Goal: Task Accomplishment & Management: Manage account settings

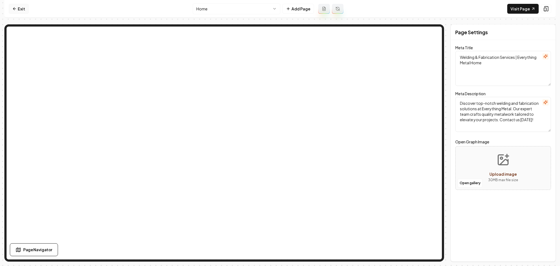
click at [14, 8] on icon at bounding box center [13, 8] width 1 height 2
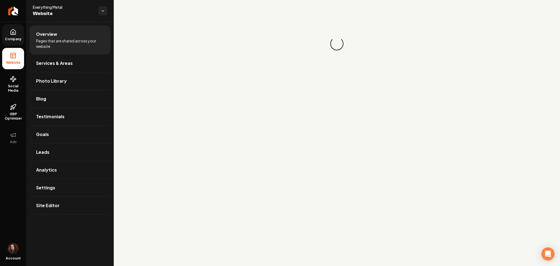
click at [19, 40] on span "Company" at bounding box center [13, 39] width 21 height 4
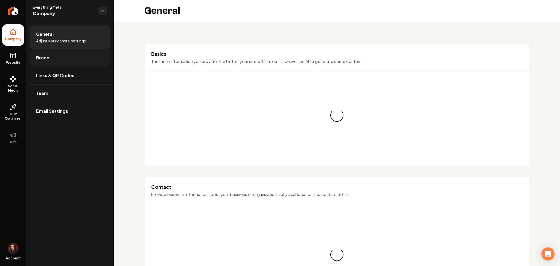
click at [43, 59] on span "Brand" at bounding box center [42, 57] width 13 height 7
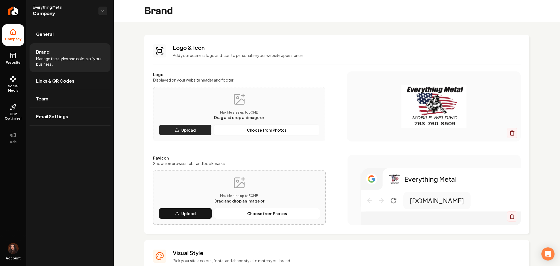
click at [181, 131] on p "Upload" at bounding box center [188, 129] width 15 height 5
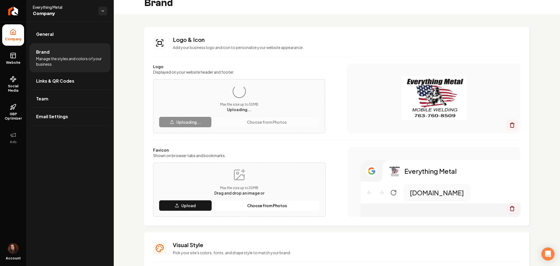
scroll to position [7, 0]
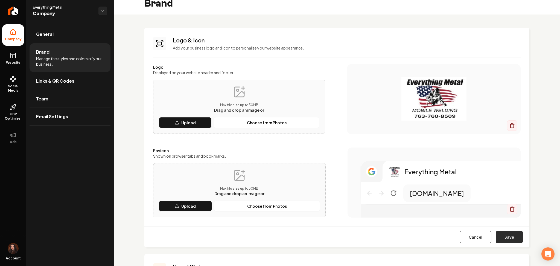
click at [503, 237] on button "Save" at bounding box center [509, 237] width 27 height 12
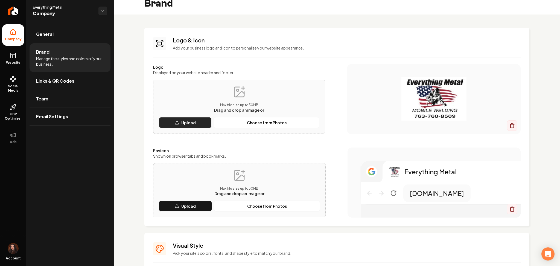
click at [186, 126] on button "Upload" at bounding box center [185, 122] width 53 height 11
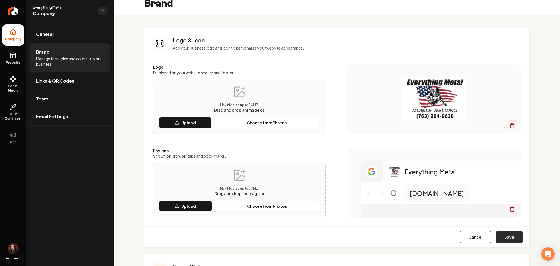
click at [501, 239] on button "Save" at bounding box center [509, 237] width 27 height 12
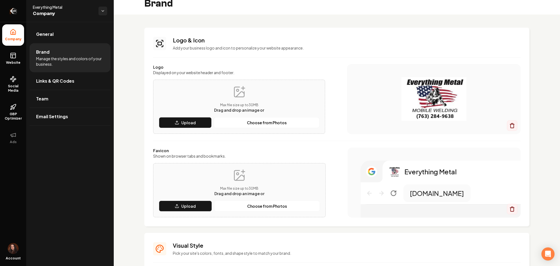
click at [13, 12] on icon "Return to dashboard" at bounding box center [13, 11] width 9 height 9
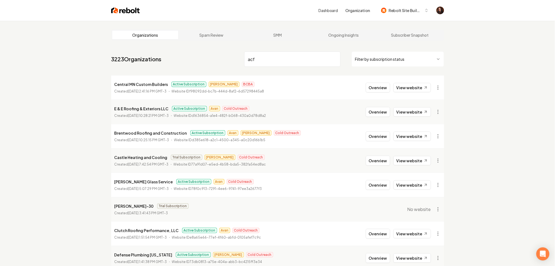
click at [274, 62] on input "acf" at bounding box center [292, 58] width 96 height 15
click at [259, 58] on input "acf" at bounding box center [292, 58] width 96 height 15
type input "acf"
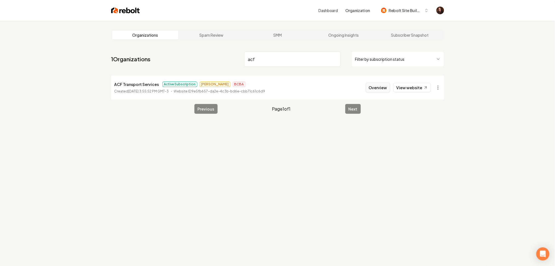
click at [372, 88] on button "Overview" at bounding box center [378, 88] width 24 height 10
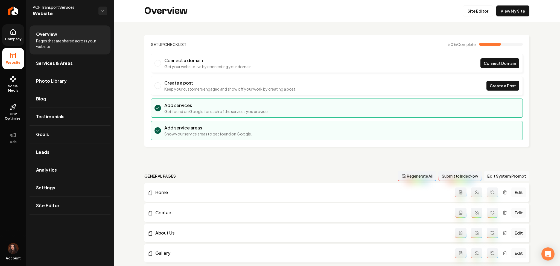
click at [7, 35] on link "Company" at bounding box center [13, 34] width 22 height 21
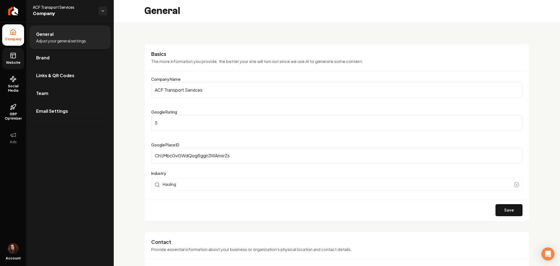
click at [7, 61] on span "Website" at bounding box center [13, 62] width 19 height 4
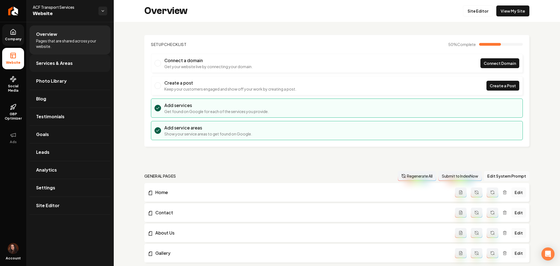
click at [50, 61] on span "Services & Areas" at bounding box center [54, 63] width 37 height 7
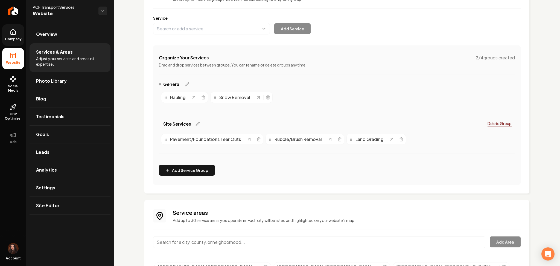
scroll to position [91, 0]
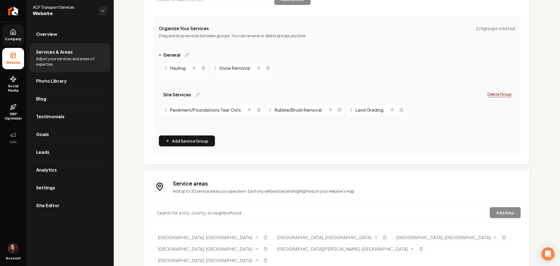
click at [219, 213] on input "Main content area" at bounding box center [319, 212] width 332 height 11
paste input "[GEOGRAPHIC_DATA], [GEOGRAPHIC_DATA]"
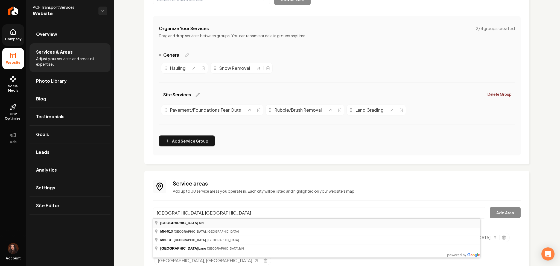
type input "[GEOGRAPHIC_DATA], [GEOGRAPHIC_DATA]"
drag, startPoint x: 222, startPoint y: 221, endPoint x: 234, endPoint y: 215, distance: 13.8
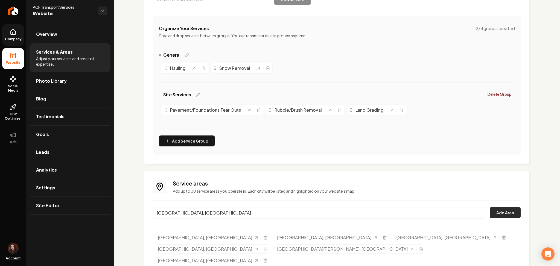
click at [497, 212] on button "Add Area" at bounding box center [505, 212] width 31 height 11
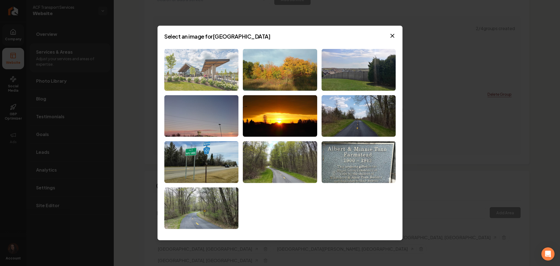
click at [202, 75] on img at bounding box center [201, 70] width 74 height 42
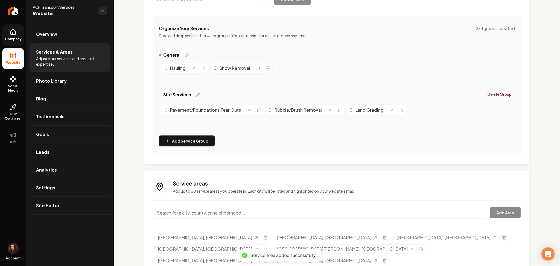
click at [180, 209] on input "Main content area" at bounding box center [319, 212] width 332 height 11
paste input "Plymouth, MN"
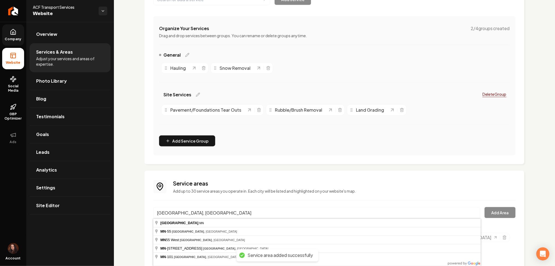
type input "Plymouth, MN"
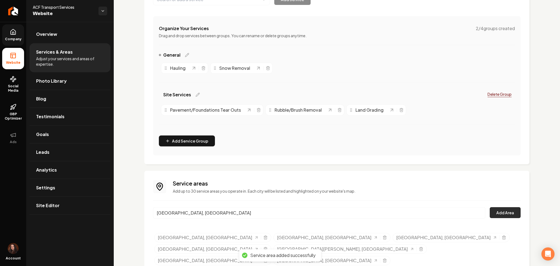
click at [498, 212] on button "Add Area" at bounding box center [505, 212] width 31 height 11
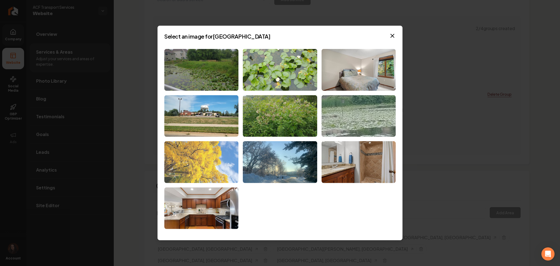
click at [206, 160] on img at bounding box center [201, 162] width 74 height 42
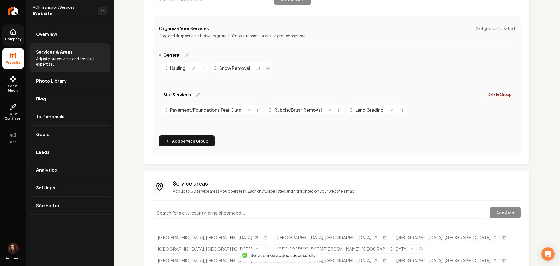
paste input "[GEOGRAPHIC_DATA], [GEOGRAPHIC_DATA]"
click at [217, 217] on input "[GEOGRAPHIC_DATA], [GEOGRAPHIC_DATA]" at bounding box center [319, 212] width 332 height 11
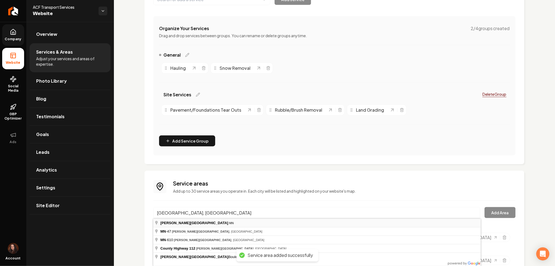
type input "[GEOGRAPHIC_DATA], [GEOGRAPHIC_DATA]"
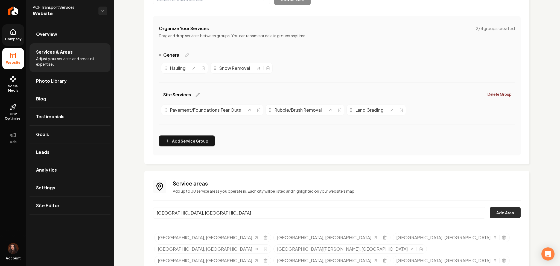
click at [508, 211] on button "Add Area" at bounding box center [505, 212] width 31 height 11
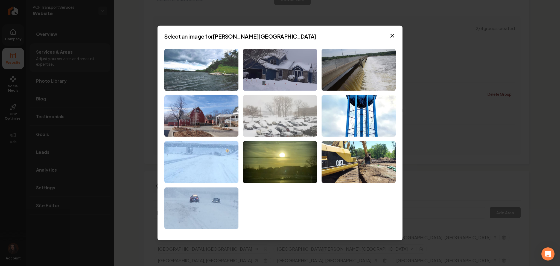
click at [199, 81] on img at bounding box center [201, 70] width 74 height 42
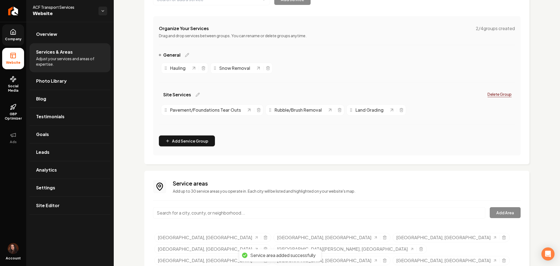
click at [224, 214] on input "Main content area" at bounding box center [319, 212] width 332 height 11
paste input "Blaine, MN"
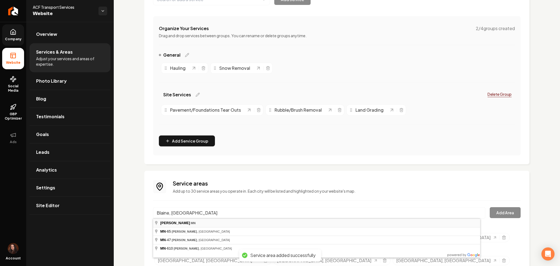
type input "Blaine, MN"
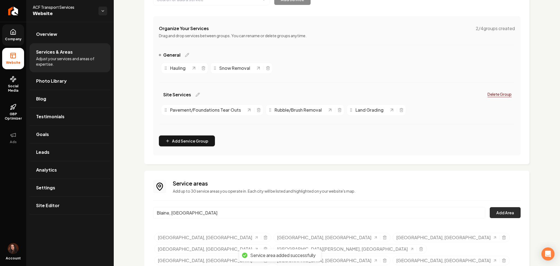
click at [502, 213] on button "Add Area" at bounding box center [505, 212] width 31 height 11
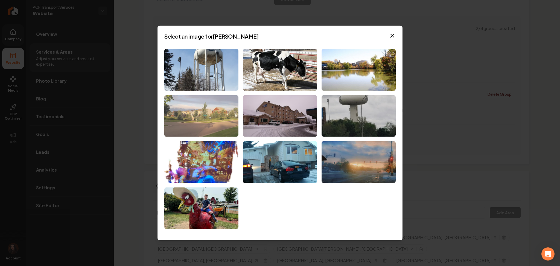
click at [201, 132] on img at bounding box center [201, 116] width 74 height 42
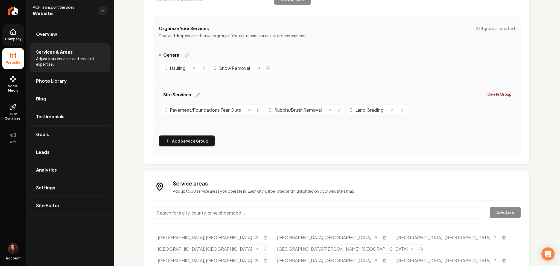
click at [207, 219] on div "Main content area" at bounding box center [319, 216] width 332 height 18
click at [207, 212] on input "Main content area" at bounding box center [319, 212] width 332 height 11
paste input "[GEOGRAPHIC_DATA], [GEOGRAPHIC_DATA]"
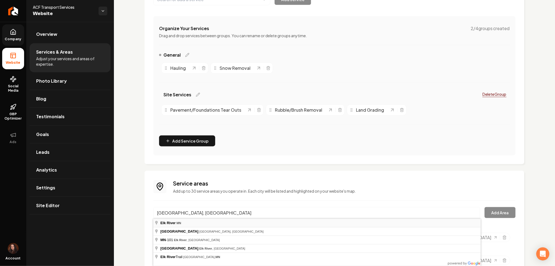
type input "[GEOGRAPHIC_DATA], [GEOGRAPHIC_DATA]"
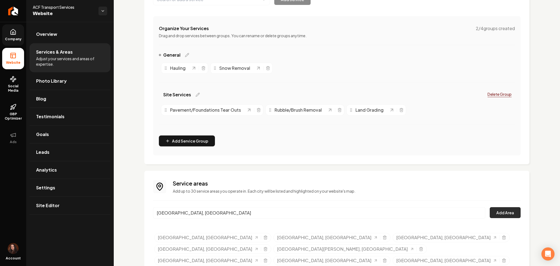
click at [490, 212] on button "Add Area" at bounding box center [505, 212] width 31 height 11
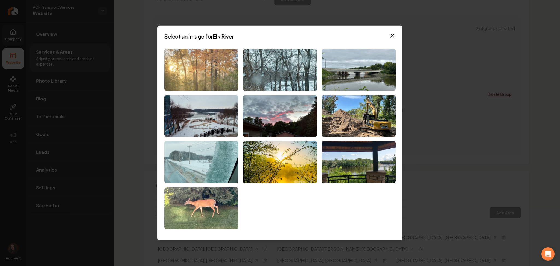
click at [215, 81] on img at bounding box center [201, 70] width 74 height 42
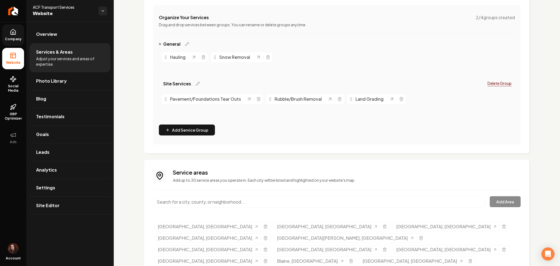
scroll to position [102, 0]
click at [215, 196] on input "Main content area" at bounding box center [319, 201] width 332 height 11
paste input "[GEOGRAPHIC_DATA], [GEOGRAPHIC_DATA]"
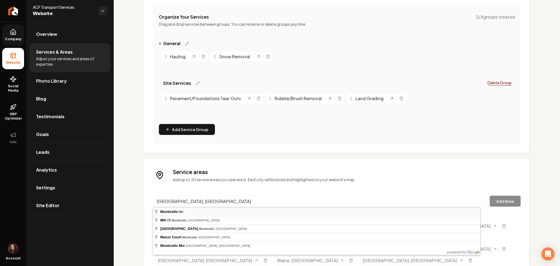
type input "[GEOGRAPHIC_DATA], [GEOGRAPHIC_DATA]"
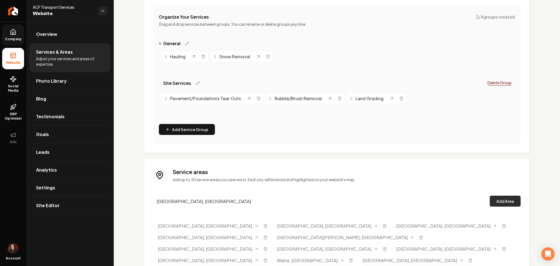
click at [496, 199] on button "Add Area" at bounding box center [505, 201] width 31 height 11
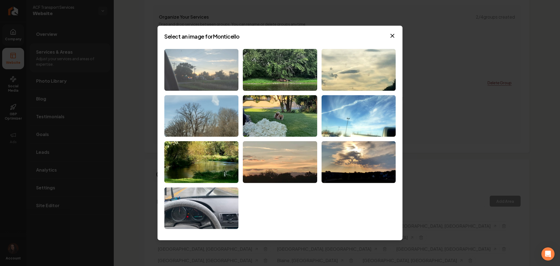
click at [221, 77] on img at bounding box center [201, 70] width 74 height 42
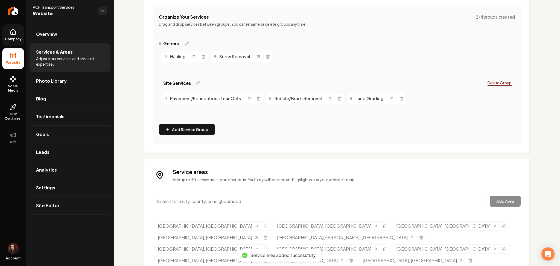
click at [195, 197] on input "Main content area" at bounding box center [319, 201] width 332 height 11
paste input "[GEOGRAPHIC_DATA], [GEOGRAPHIC_DATA]"
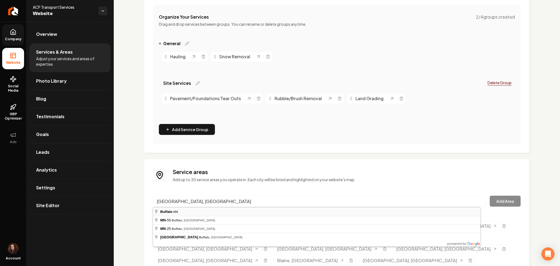
type input "[GEOGRAPHIC_DATA], [GEOGRAPHIC_DATA]"
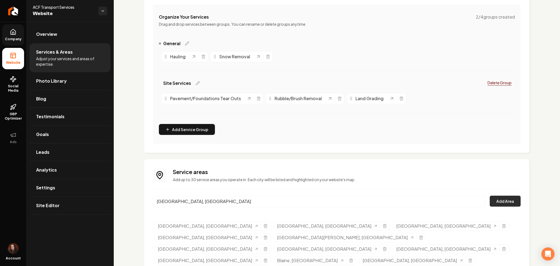
click at [511, 206] on button "Add Area" at bounding box center [505, 201] width 31 height 11
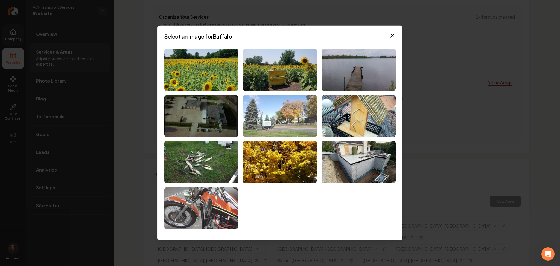
click at [266, 119] on img at bounding box center [280, 116] width 74 height 42
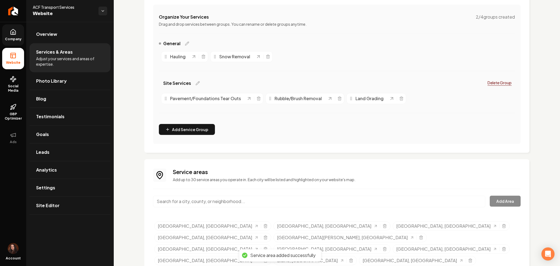
click at [269, 209] on div "Main content area" at bounding box center [319, 205] width 332 height 18
click at [270, 201] on input "Main content area" at bounding box center [319, 201] width 332 height 11
paste input "Alexandria, MN"
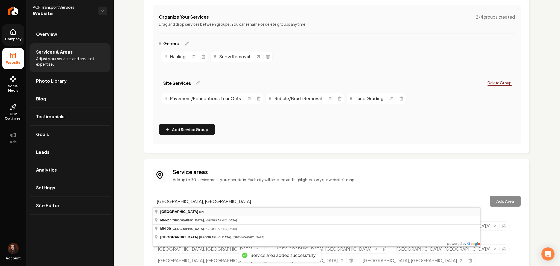
type input "Alexandria, MN"
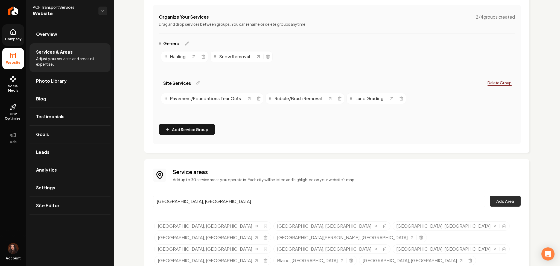
click at [491, 204] on button "Add Area" at bounding box center [505, 201] width 31 height 11
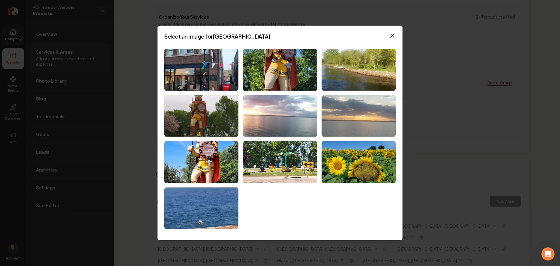
click at [334, 122] on img at bounding box center [359, 116] width 74 height 42
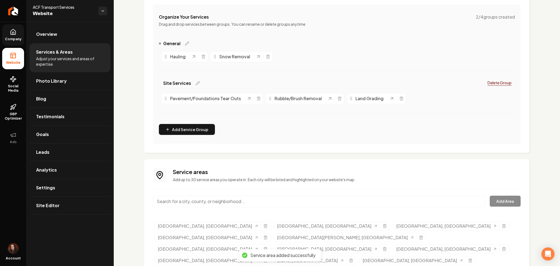
click at [279, 201] on input "Main content area" at bounding box center [319, 201] width 332 height 11
paste input "Brainerd, MN"
click at [495, 198] on button "Add Area" at bounding box center [505, 201] width 31 height 11
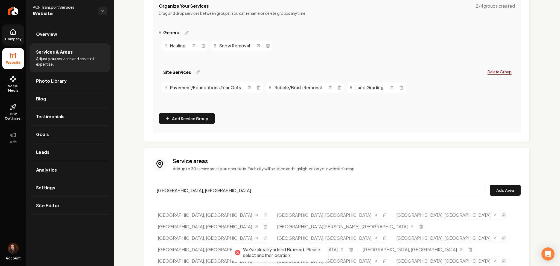
scroll to position [114, 0]
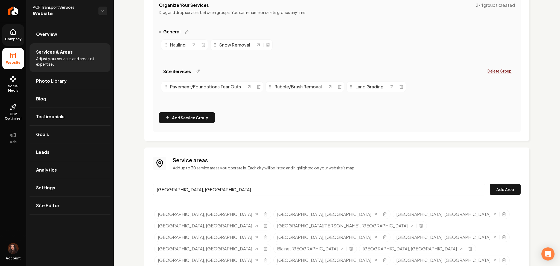
drag, startPoint x: 204, startPoint y: 190, endPoint x: 168, endPoint y: 190, distance: 36.1
click at [168, 190] on input "Brainerd, MN" at bounding box center [319, 189] width 332 height 11
click at [192, 190] on input "Brainerd, MN" at bounding box center [319, 189] width 332 height 11
drag, startPoint x: 195, startPoint y: 189, endPoint x: 142, endPoint y: 186, distance: 52.6
click at [142, 186] on div "Services Provided Select from the recommended services or add your own and choo…" at bounding box center [337, 98] width 447 height 381
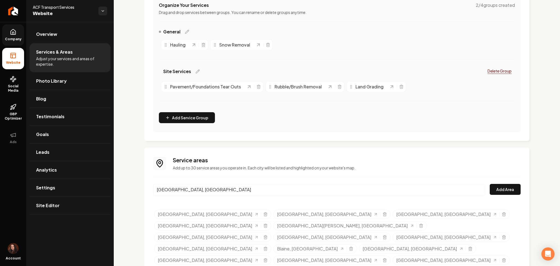
paste input "South Haven"
click at [498, 186] on button "Add Area" at bounding box center [505, 189] width 31 height 11
drag, startPoint x: 155, startPoint y: 194, endPoint x: 147, endPoint y: 194, distance: 7.7
click at [147, 194] on div "Service areas Add up to 30 service areas you operate in. Each city will be list…" at bounding box center [336, 211] width 385 height 128
paste input "Little Falls"
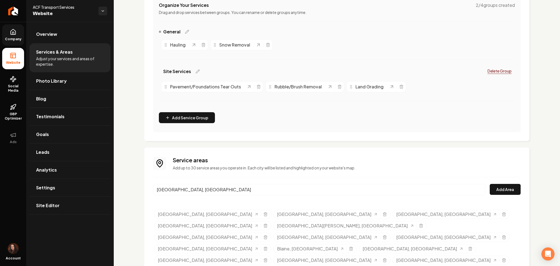
drag, startPoint x: 182, startPoint y: 201, endPoint x: 353, endPoint y: 195, distance: 170.3
click at [500, 189] on button "Add Area" at bounding box center [505, 189] width 31 height 11
drag, startPoint x: 218, startPoint y: 193, endPoint x: 143, endPoint y: 194, distance: 75.8
click at [143, 194] on div "Services Provided Select from the recommended services or add your own and choo…" at bounding box center [337, 98] width 447 height 381
paste input "Willmar"
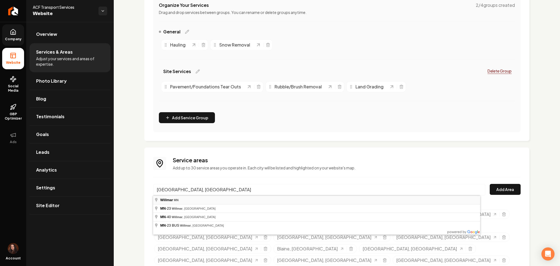
type input "Willmar, MN"
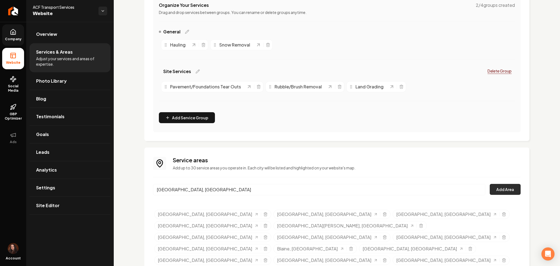
click at [490, 184] on button "Add Area" at bounding box center [505, 189] width 31 height 11
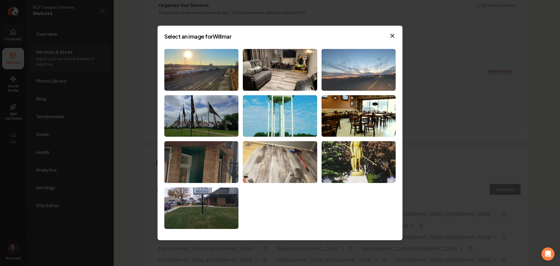
click at [369, 65] on img at bounding box center [359, 70] width 74 height 42
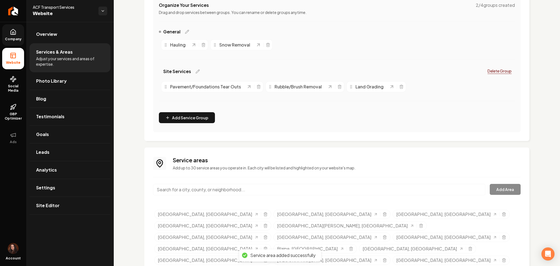
click at [196, 186] on input "Main content area" at bounding box center [319, 189] width 332 height 11
paste input "Sauk Centre, MN"
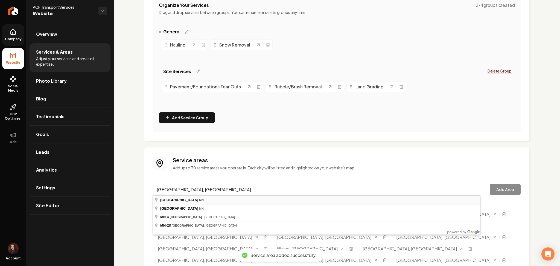
type input "Sauk Centre, MN"
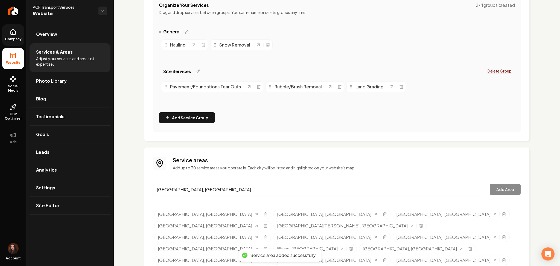
drag, startPoint x: 182, startPoint y: 201, endPoint x: 413, endPoint y: 198, distance: 231.5
click at [504, 193] on button "Add Area" at bounding box center [505, 189] width 31 height 11
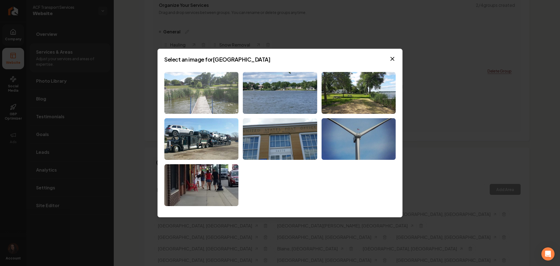
click at [204, 104] on img at bounding box center [201, 93] width 74 height 42
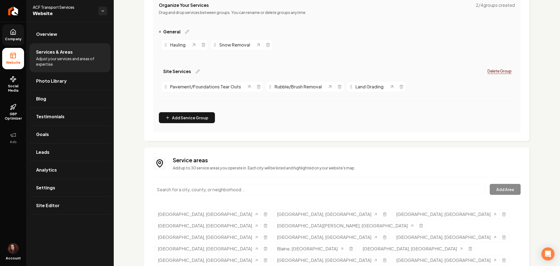
click at [241, 187] on input "Main content area" at bounding box center [319, 189] width 332 height 11
paste input "Stearns County, MN"
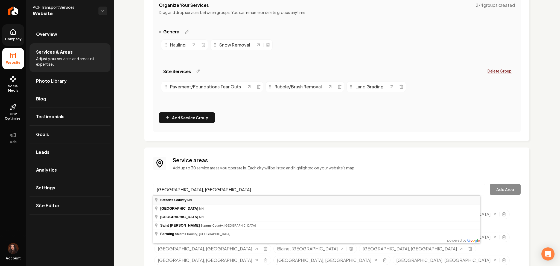
type input "Stearns County, MN"
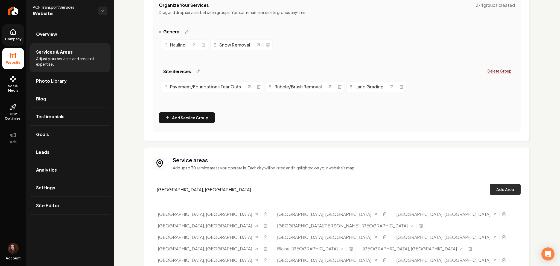
click at [495, 193] on button "Add Area" at bounding box center [505, 189] width 31 height 11
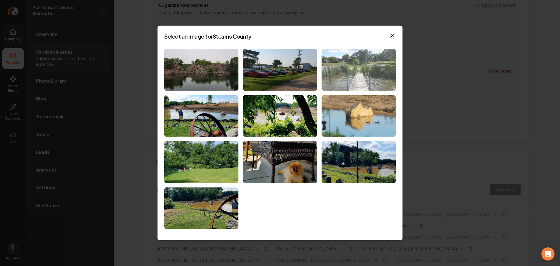
click at [335, 77] on img at bounding box center [359, 70] width 74 height 42
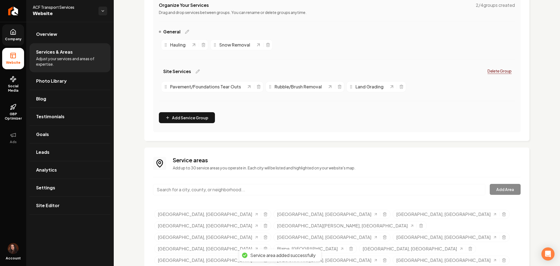
click at [199, 189] on input "Main content area" at bounding box center [319, 189] width 332 height 11
paste input "Benton County, MN"
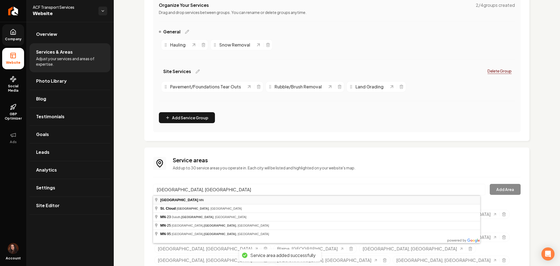
type input "Benton County, MN"
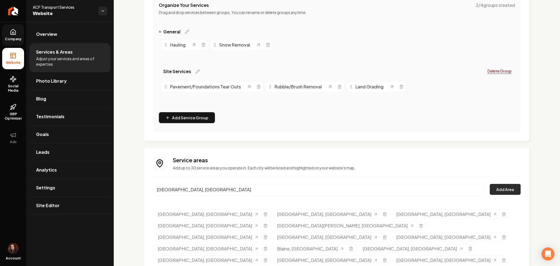
click at [493, 192] on button "Add Area" at bounding box center [505, 189] width 31 height 11
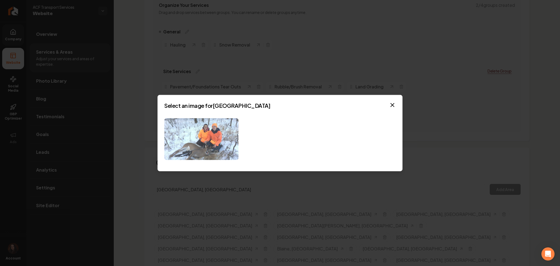
click at [190, 139] on img at bounding box center [201, 139] width 74 height 42
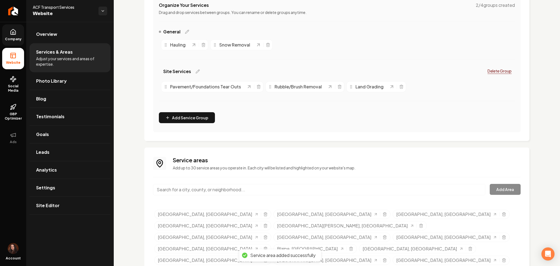
click at [227, 193] on input "Main content area" at bounding box center [319, 189] width 332 height 11
paste input "Sherburne County, MN"
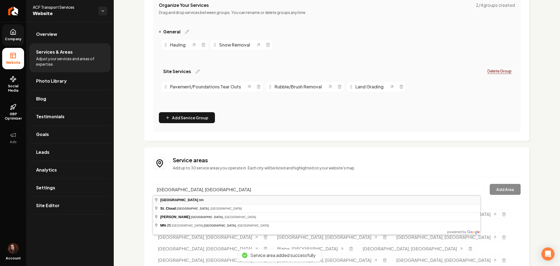
type input "Sherburne County, MN"
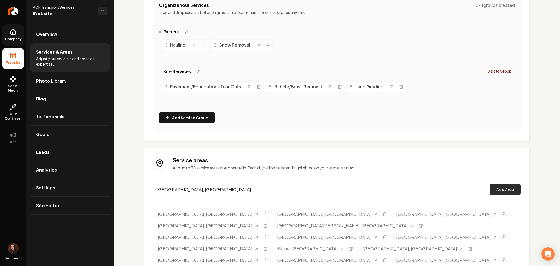
click at [490, 189] on button "Add Area" at bounding box center [505, 189] width 31 height 11
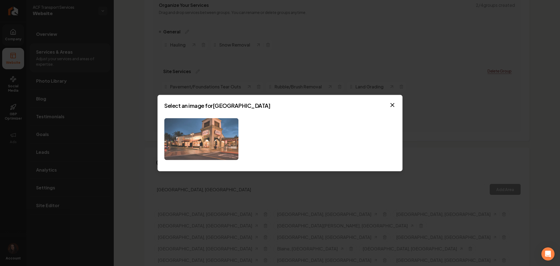
click at [207, 131] on img at bounding box center [201, 139] width 74 height 42
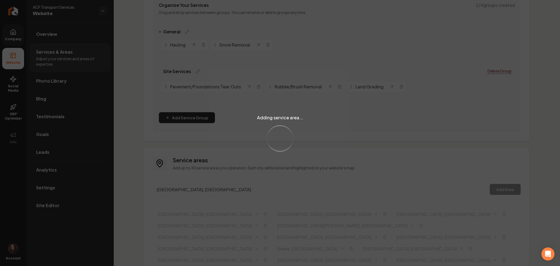
click at [207, 192] on div "Adding service area... Loading..." at bounding box center [280, 133] width 560 height 266
click at [207, 189] on div "Adding service area... Loading..." at bounding box center [280, 133] width 560 height 266
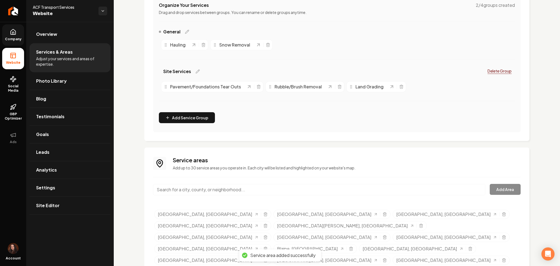
click at [191, 188] on input "Main content area" at bounding box center [319, 189] width 332 height 11
paste input "Wright County, MN"
drag, startPoint x: 154, startPoint y: 194, endPoint x: 103, endPoint y: 194, distance: 50.9
click at [103, 194] on div "Company Website Social Media GBP Optimizer Ads Account ACF Transport Services W…" at bounding box center [280, 133] width 560 height 266
paste input "Wright County"
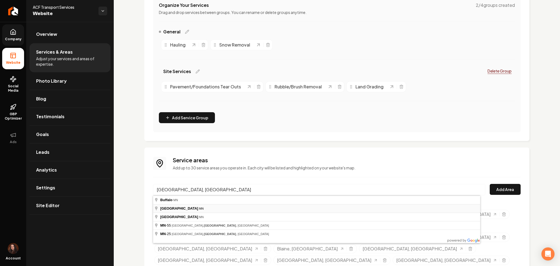
type input "Wright County, MN"
drag, startPoint x: 184, startPoint y: 210, endPoint x: 193, endPoint y: 209, distance: 9.3
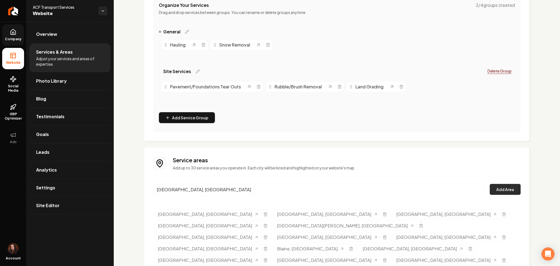
click at [492, 192] on button "Add Area" at bounding box center [505, 189] width 31 height 11
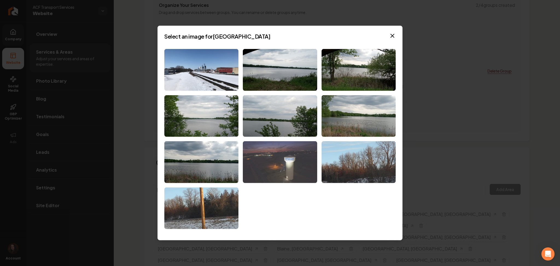
click at [251, 162] on img at bounding box center [280, 162] width 74 height 42
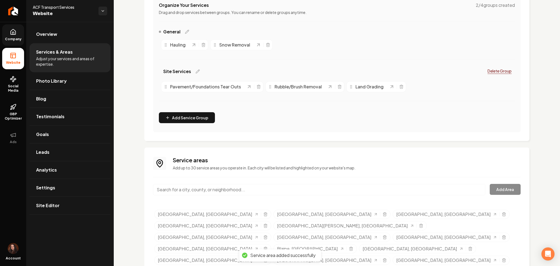
paste input "Silver Creek, MN"
click at [243, 190] on input "Silver Creek, MN" at bounding box center [319, 189] width 332 height 11
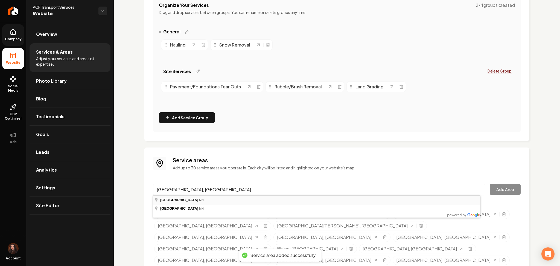
type input "Silver Creek, MN"
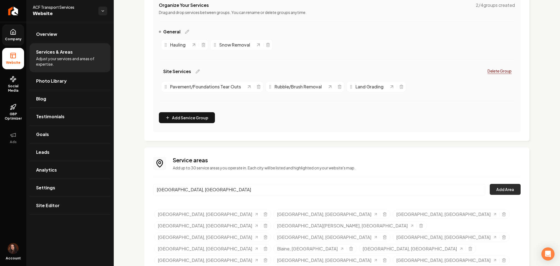
click at [490, 191] on button "Add Area" at bounding box center [505, 189] width 31 height 11
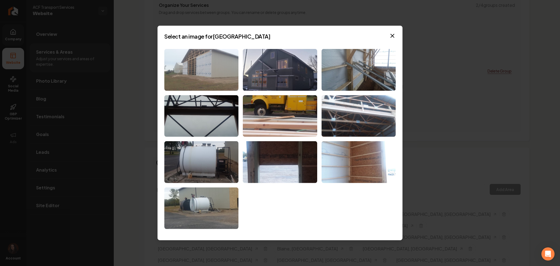
click at [199, 84] on img at bounding box center [201, 70] width 74 height 42
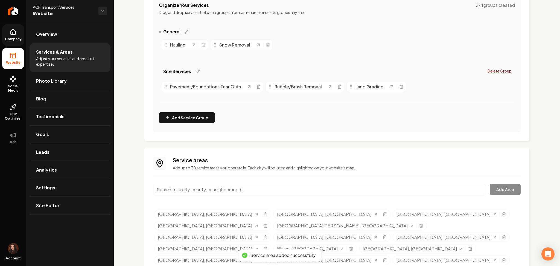
click at [192, 192] on input "Main content area" at bounding box center [319, 189] width 332 height 11
paste input "Richmond, MN"
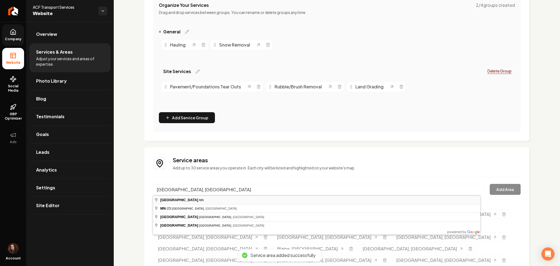
type input "Richmond, MN"
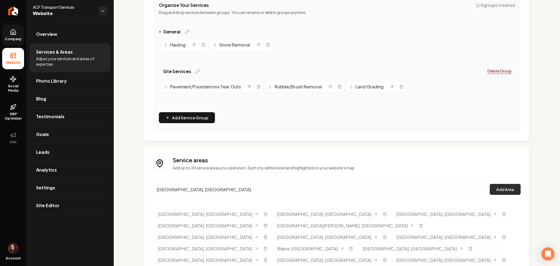
click at [490, 186] on button "Add Area" at bounding box center [505, 189] width 31 height 11
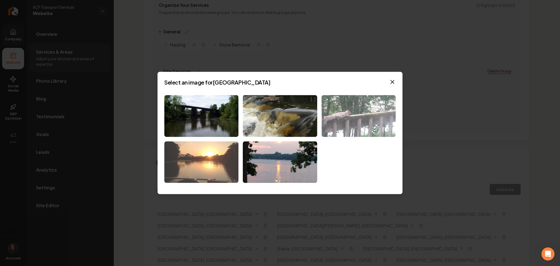
click at [216, 153] on img at bounding box center [201, 162] width 74 height 42
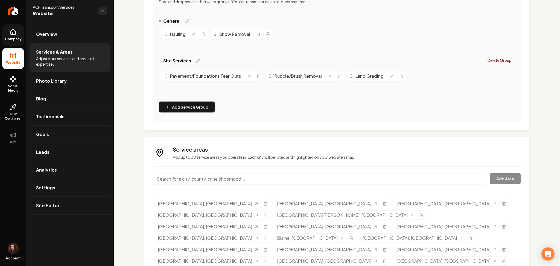
scroll to position [125, 0]
click at [76, 205] on link "Site Editor" at bounding box center [70, 206] width 81 height 18
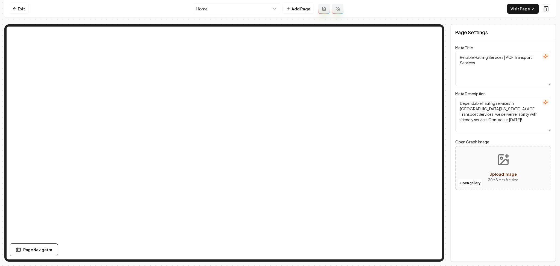
click at [206, 8] on html "Computer Required This feature is only available on a computer. Please switch t…" at bounding box center [280, 133] width 560 height 266
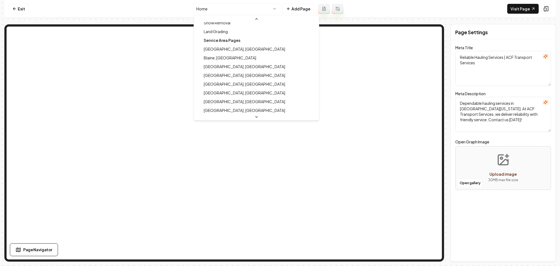
scroll to position [82, 0]
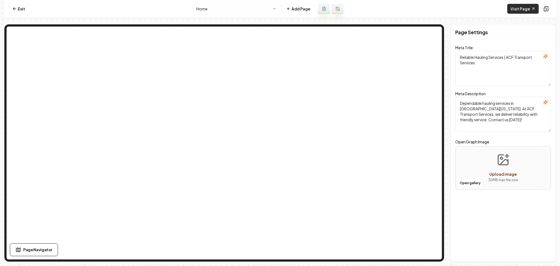
click at [512, 7] on link "Visit Page" at bounding box center [523, 9] width 31 height 10
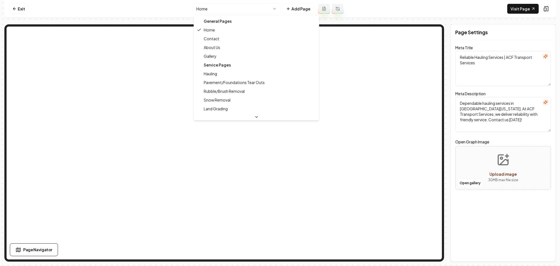
click at [210, 4] on html "Computer Required This feature is only available on a computer. Please switch t…" at bounding box center [280, 133] width 560 height 266
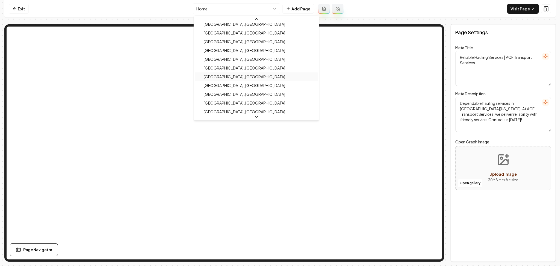
scroll to position [165, 0]
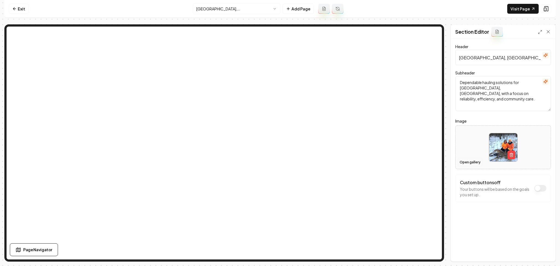
click at [473, 158] on button "Open gallery" at bounding box center [470, 162] width 25 height 9
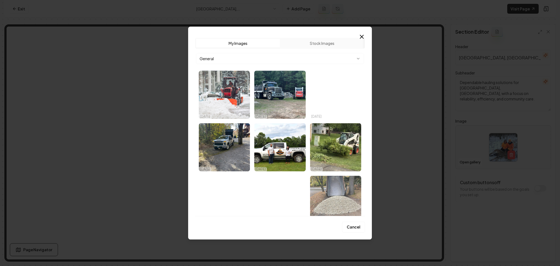
scroll to position [36, 0]
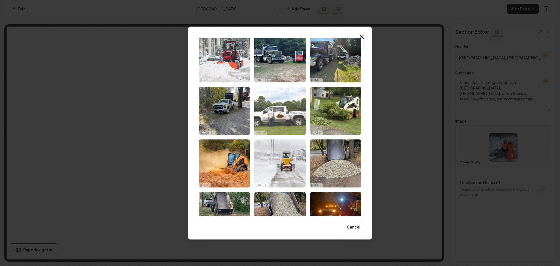
click at [277, 116] on img "Select image image_68bb7f845c7cd75eb854735d.jpg" at bounding box center [279, 111] width 51 height 48
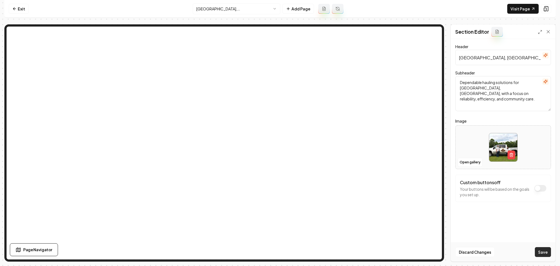
click at [546, 256] on button "Save" at bounding box center [543, 252] width 16 height 10
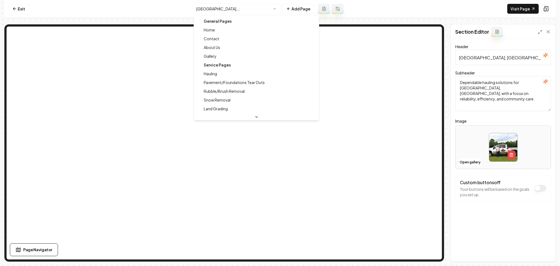
click at [244, 8] on html "Computer Required This feature is only available on a computer. Please switch t…" at bounding box center [280, 133] width 560 height 266
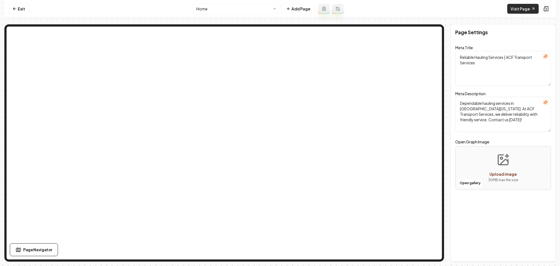
click at [516, 8] on link "Visit Page" at bounding box center [523, 9] width 31 height 10
click at [22, 13] on link "Exit" at bounding box center [19, 9] width 20 height 10
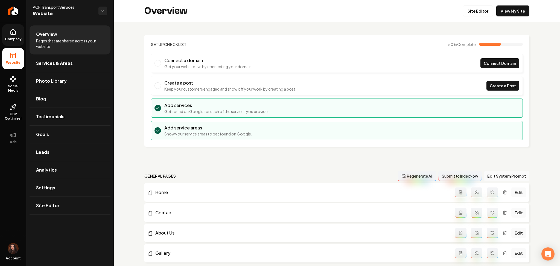
click at [15, 36] on link "Company" at bounding box center [13, 34] width 22 height 21
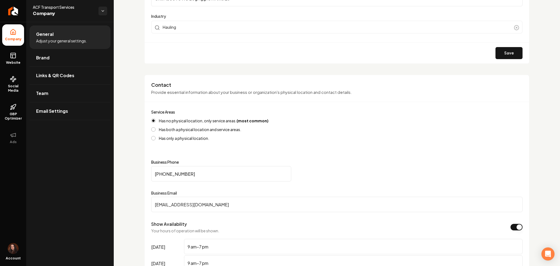
scroll to position [155, 0]
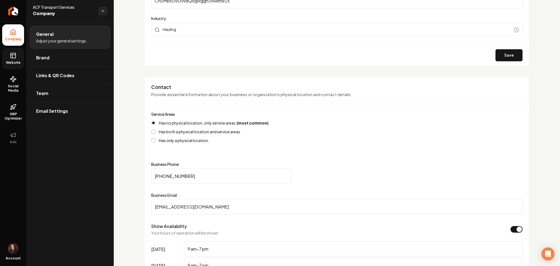
click at [20, 59] on link "Website" at bounding box center [13, 58] width 22 height 21
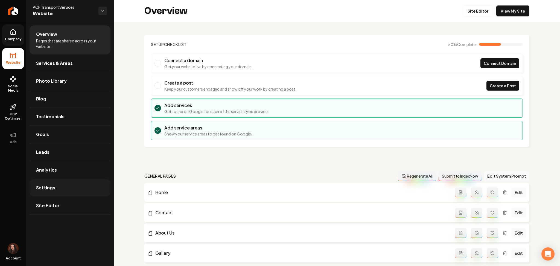
click at [69, 192] on link "Settings" at bounding box center [70, 188] width 81 height 18
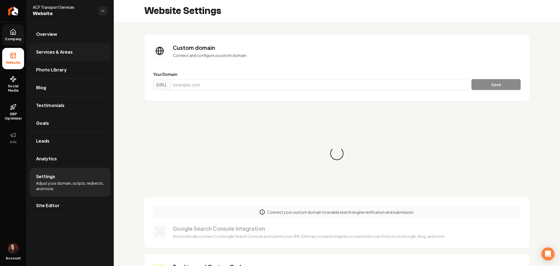
click at [38, 49] on span "Services & Areas" at bounding box center [54, 52] width 37 height 7
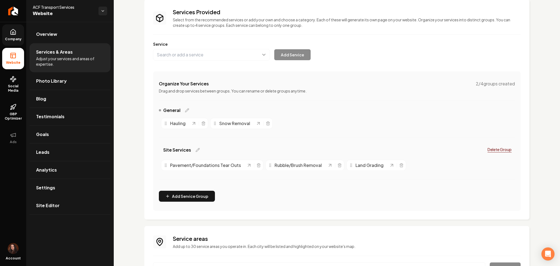
scroll to position [36, 0]
click at [186, 57] on button "Main content area" at bounding box center [211, 53] width 117 height 11
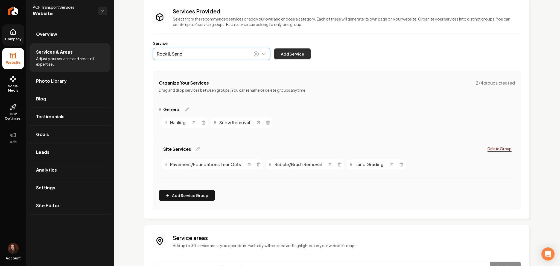
type input "Rock & Sand"
click at [302, 51] on button "Add Service" at bounding box center [292, 53] width 36 height 11
click at [190, 48] on button "Main content area" at bounding box center [211, 53] width 117 height 11
type input "Field Stone"
click at [298, 48] on button "Add Service" at bounding box center [292, 53] width 36 height 11
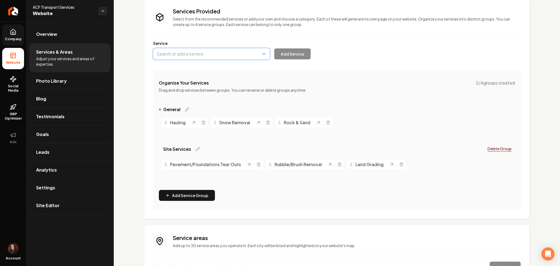
click at [182, 57] on button "Main content area" at bounding box center [211, 53] width 117 height 11
type input "Granite"
click at [300, 54] on button "Add Service" at bounding box center [292, 53] width 36 height 11
click at [196, 57] on button "Main content area" at bounding box center [211, 53] width 117 height 11
type input "Limestone"
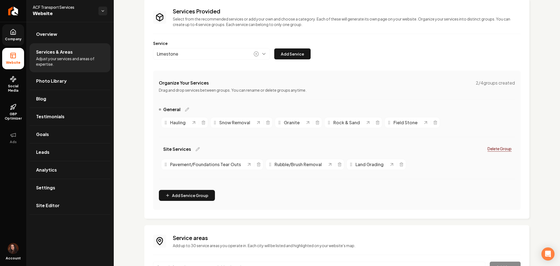
click at [294, 48] on div "Service Limestone Add Service" at bounding box center [337, 49] width 368 height 19
click at [292, 53] on button "Add Service" at bounding box center [292, 53] width 36 height 11
click at [202, 55] on button "Main content area" at bounding box center [211, 53] width 117 height 11
type input "Slate & Quartz"
click at [282, 49] on button "Add Service" at bounding box center [292, 53] width 36 height 11
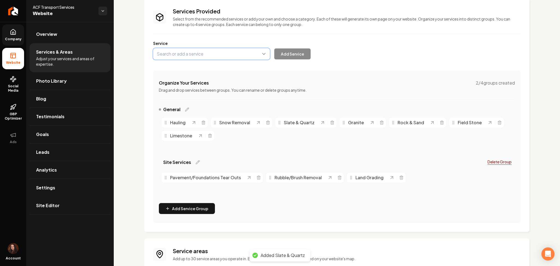
click at [217, 51] on button "Main content area" at bounding box center [211, 53] width 117 height 11
type input "Mulch"
click at [305, 55] on button "Add Service" at bounding box center [292, 53] width 36 height 11
click at [182, 207] on button "Add Service Group" at bounding box center [187, 208] width 56 height 11
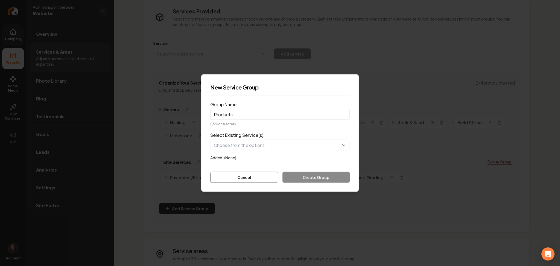
type input "Products"
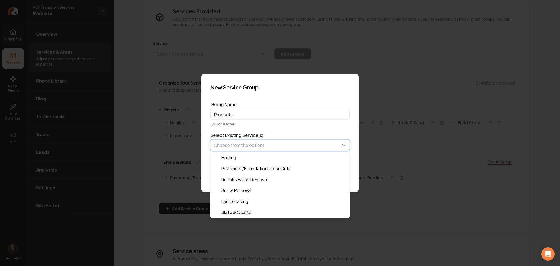
click at [279, 141] on button "button" at bounding box center [280, 145] width 140 height 11
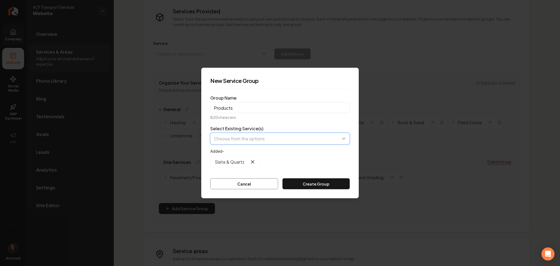
click at [238, 142] on button "button" at bounding box center [280, 138] width 140 height 11
click at [233, 144] on button "button" at bounding box center [280, 138] width 140 height 11
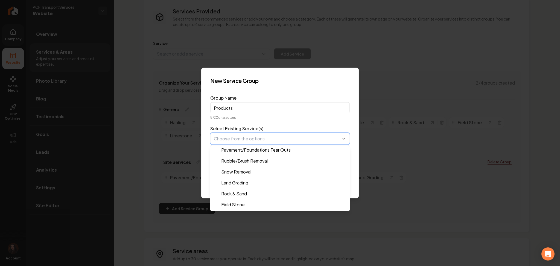
scroll to position [33, 0]
click at [231, 136] on button "button" at bounding box center [280, 138] width 140 height 11
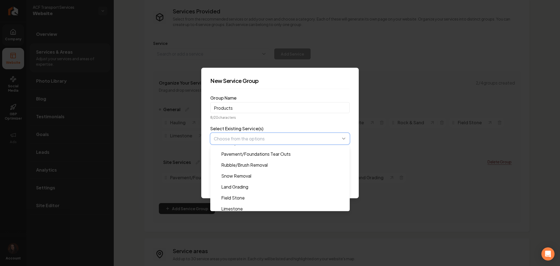
scroll to position [22, 0]
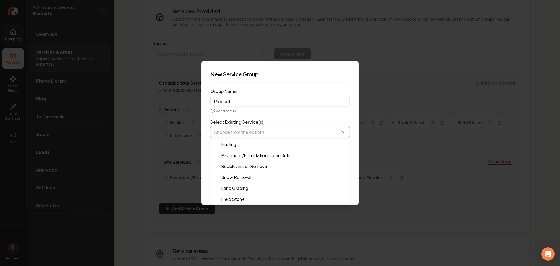
click at [248, 131] on button "button" at bounding box center [280, 131] width 140 height 11
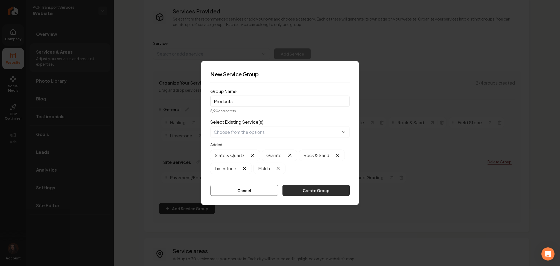
click at [311, 188] on button "Create Group" at bounding box center [316, 190] width 67 height 11
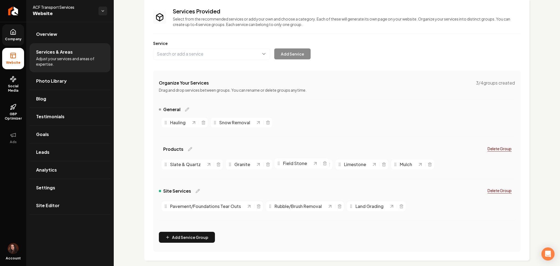
drag, startPoint x: 292, startPoint y: 126, endPoint x: 288, endPoint y: 167, distance: 40.7
click at [83, 204] on link "Site Editor" at bounding box center [70, 206] width 81 height 18
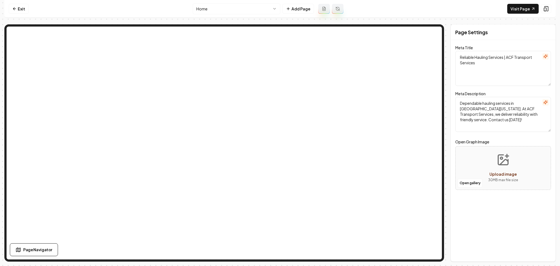
click at [216, 7] on html "Computer Required This feature is only available on a computer. Please switch t…" at bounding box center [280, 133] width 560 height 266
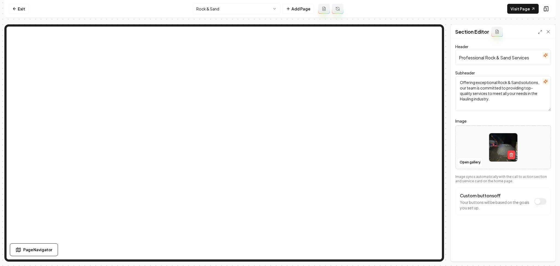
click at [478, 144] on div at bounding box center [503, 147] width 95 height 37
type input "**********"
click at [538, 255] on button "Save" at bounding box center [543, 252] width 16 height 10
click at [221, 8] on html "Computer Required This feature is only available on a computer. Please switch t…" at bounding box center [280, 133] width 560 height 266
click at [534, 146] on div at bounding box center [503, 147] width 95 height 37
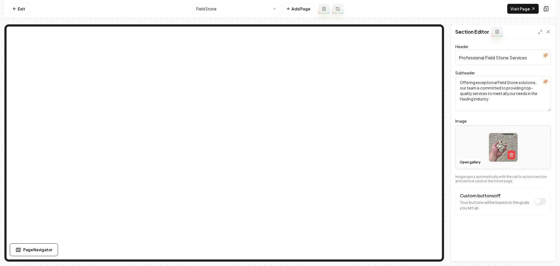
type input "**********"
click at [544, 252] on button "Save" at bounding box center [543, 252] width 16 height 10
click at [266, 9] on html "Computer Required This feature is only available on a computer. Please switch t…" at bounding box center [280, 133] width 560 height 266
click at [472, 144] on div at bounding box center [503, 147] width 95 height 37
type input "**********"
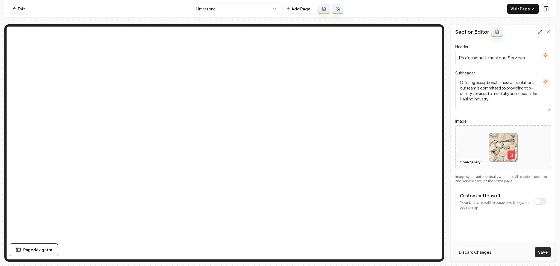
click at [546, 254] on button "Save" at bounding box center [543, 252] width 16 height 10
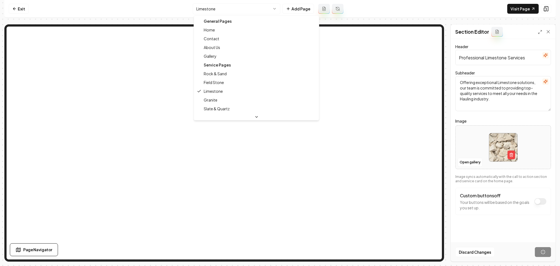
click at [245, 13] on html "Computer Required This feature is only available on a computer. Please switch t…" at bounding box center [280, 133] width 560 height 266
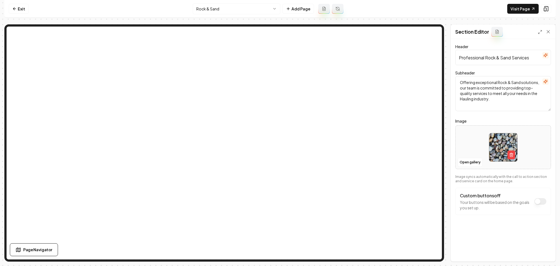
click at [469, 137] on div at bounding box center [503, 147] width 95 height 37
click at [471, 138] on div at bounding box center [503, 147] width 95 height 37
type input "**********"
click at [550, 252] on button "Save" at bounding box center [543, 252] width 16 height 10
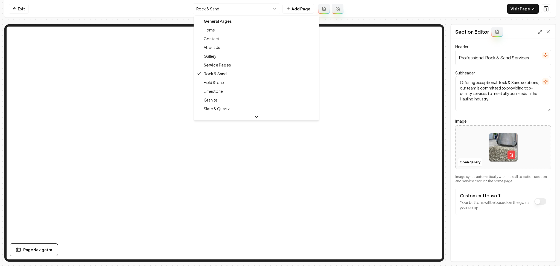
click at [219, 14] on html "Computer Required This feature is only available on a computer. Please switch t…" at bounding box center [280, 133] width 560 height 266
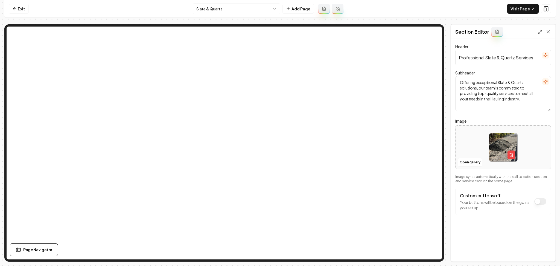
click at [463, 141] on div at bounding box center [503, 147] width 95 height 37
type input "**********"
click at [491, 242] on div "Header Professional Slate & Quartz Services Subheader Offering exceptional Slat…" at bounding box center [503, 150] width 105 height 222
click at [536, 256] on button "Save" at bounding box center [543, 252] width 16 height 10
click at [203, 7] on html "Computer Required This feature is only available on a computer. Please switch t…" at bounding box center [280, 133] width 560 height 266
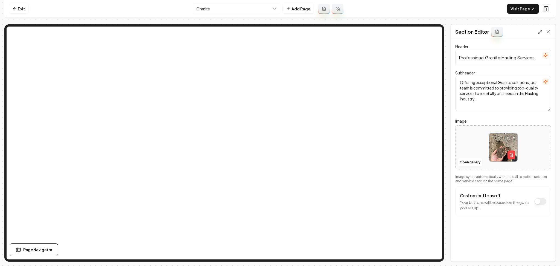
click at [482, 153] on div at bounding box center [503, 147] width 95 height 37
type input "**********"
click at [245, 5] on html "Computer Required This feature is only available on a computer. Please switch t…" at bounding box center [280, 133] width 560 height 266
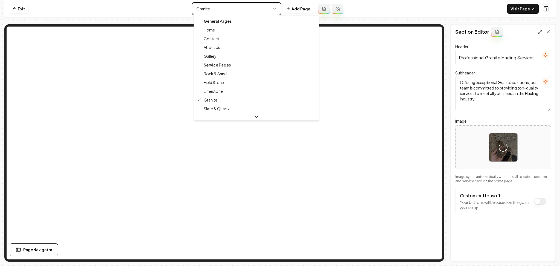
click at [517, 238] on html "Computer Required This feature is only available on a computer. Please switch t…" at bounding box center [280, 133] width 560 height 266
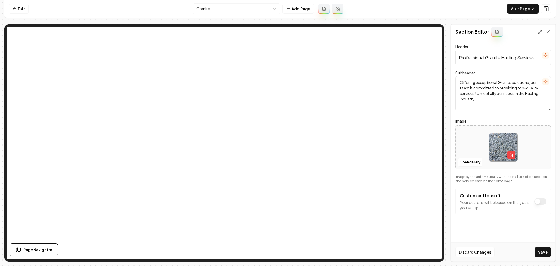
click at [540, 254] on button "Save" at bounding box center [543, 252] width 16 height 10
click at [245, 7] on html "Computer Required This feature is only available on a computer. Please switch t…" at bounding box center [280, 133] width 560 height 266
click at [456, 144] on div "Open gallery" at bounding box center [504, 147] width 96 height 44
type input "**********"
click at [547, 253] on button "Save" at bounding box center [543, 252] width 16 height 10
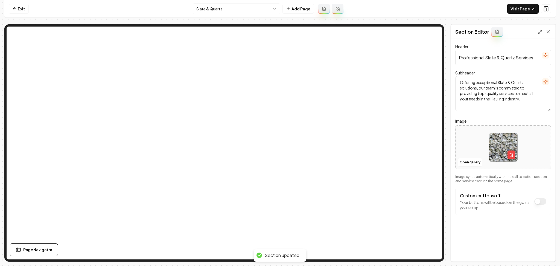
click at [202, 9] on html "Computer Required This feature is only available on a computer. Please switch t…" at bounding box center [280, 133] width 560 height 266
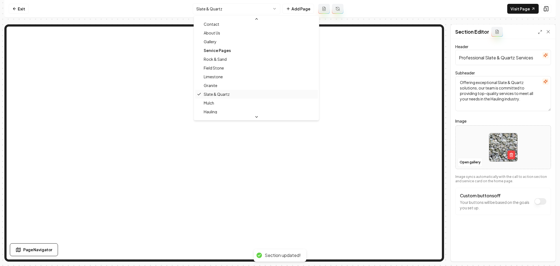
scroll to position [36, 0]
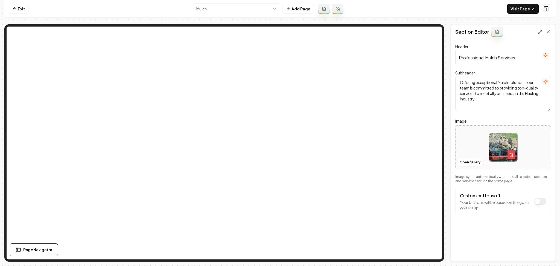
click at [532, 153] on div at bounding box center [503, 147] width 95 height 37
type input "**********"
click at [544, 254] on button "Save" at bounding box center [543, 252] width 16 height 10
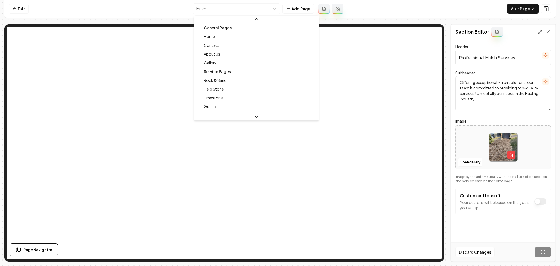
click at [233, 8] on html "Computer Required This feature is only available on a computer. Please switch t…" at bounding box center [280, 133] width 560 height 266
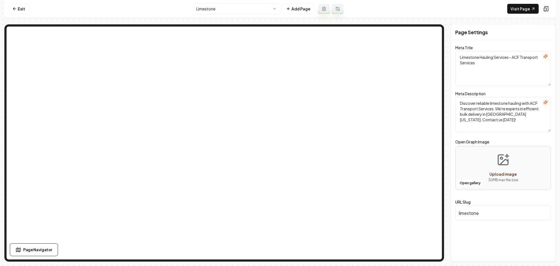
click at [248, 10] on html "Computer Required This feature is only available on a computer. Please switch t…" at bounding box center [280, 133] width 560 height 266
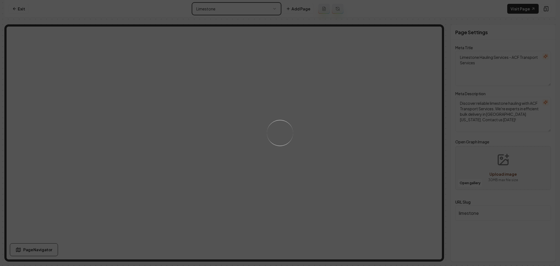
type textarea "Field Stone Delivery Service - ACF Transport Services"
type textarea "Discover ACF Transport Services' Field Stone delivery! Ideal for landscaping, o…"
type input "field-stone"
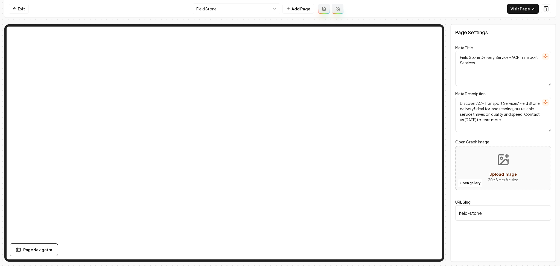
click at [249, 15] on nav "Exit Field Stone Add Page Visit Page" at bounding box center [280, 9] width 552 height 18
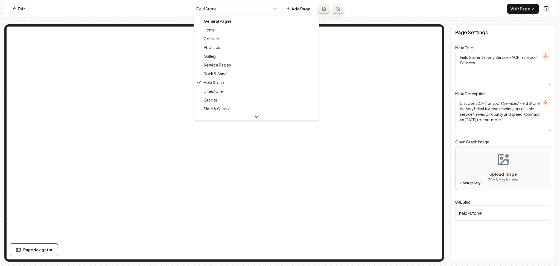
click at [239, 8] on html "Computer Required This feature is only available on a computer. Please switch t…" at bounding box center [280, 133] width 560 height 266
type textarea "Rock & Sand Delivery Service | ACF Transport Services"
type textarea "Discover ACF Transport Services' Rock & Sand delivery in Central Minnesota. Rel…"
type input "rock-sand"
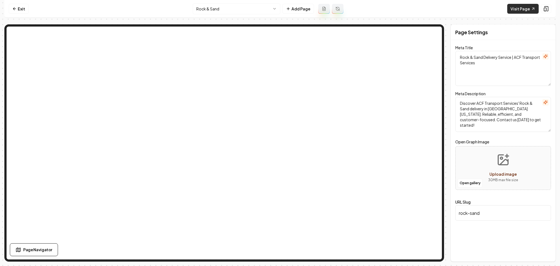
click at [515, 8] on link "Visit Page" at bounding box center [523, 9] width 31 height 10
click at [21, 10] on link "Exit" at bounding box center [19, 9] width 20 height 10
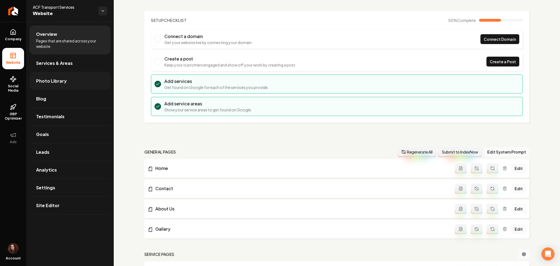
scroll to position [36, 0]
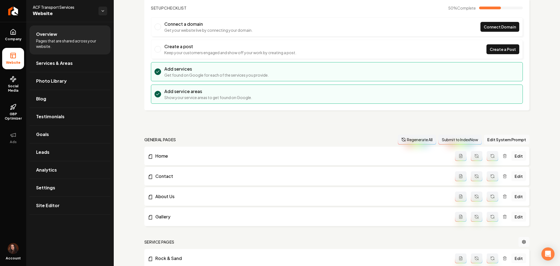
drag, startPoint x: 51, startPoint y: 68, endPoint x: 120, endPoint y: 119, distance: 85.6
click at [51, 68] on link "Services & Areas" at bounding box center [70, 63] width 81 height 18
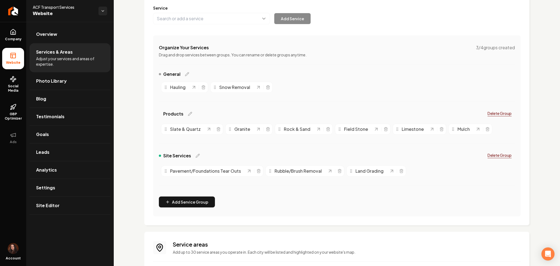
scroll to position [73, 0]
click at [88, 212] on link "Site Editor" at bounding box center [70, 206] width 81 height 18
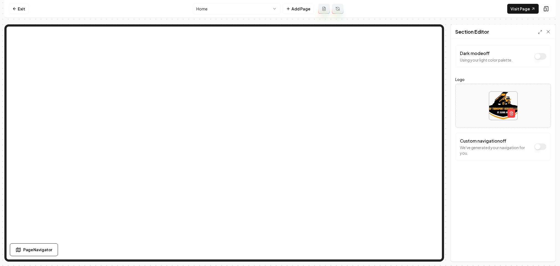
click at [542, 146] on button "Dark mode off" at bounding box center [541, 146] width 12 height 7
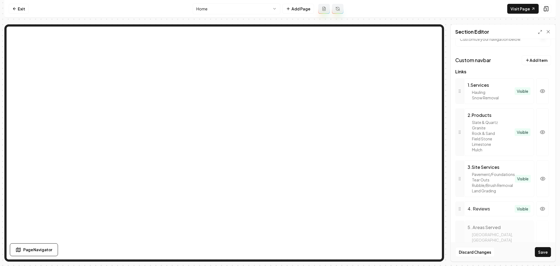
scroll to position [109, 0]
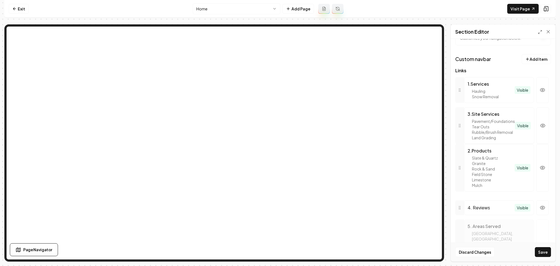
drag, startPoint x: 460, startPoint y: 145, endPoint x: 470, endPoint y: 182, distance: 38.0
click at [542, 250] on button "Save" at bounding box center [543, 252] width 16 height 10
click at [514, 8] on link "Visit Page" at bounding box center [523, 9] width 31 height 10
click at [514, 11] on link "Visit Page" at bounding box center [523, 9] width 31 height 10
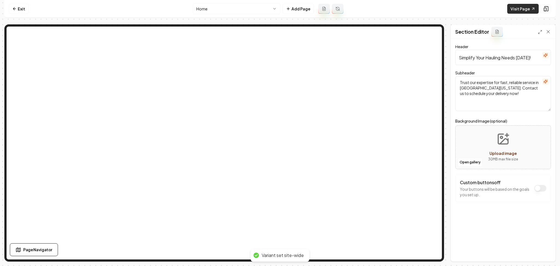
click at [523, 10] on link "Visit Page" at bounding box center [523, 9] width 31 height 10
click at [237, 8] on html "Computer Required This feature is only available on a computer. Please switch t…" at bounding box center [280, 133] width 560 height 266
click at [257, 10] on html "Computer Required This feature is only available on a computer. Please switch t…" at bounding box center [280, 133] width 560 height 266
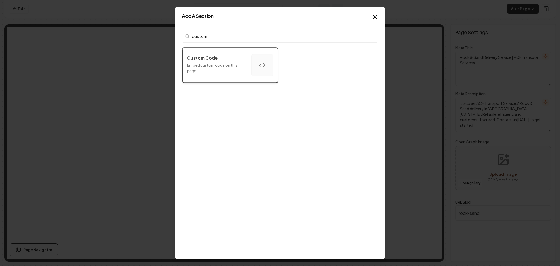
type input "custom"
click at [231, 66] on p "Embed custom code on this page." at bounding box center [217, 67] width 60 height 11
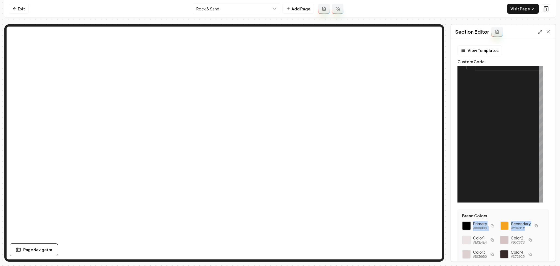
drag, startPoint x: 505, startPoint y: 244, endPoint x: 470, endPoint y: 226, distance: 39.4
click at [470, 226] on div "Primary #000000 Secondary #f3a31f Color 1 #ECE4E4 Color 2 #D5C3C3 Color 3 #DCD0…" at bounding box center [503, 254] width 82 height 67
copy div "Primary #000000 Secondary #f3a31f"
click at [485, 97] on div at bounding box center [509, 134] width 68 height 137
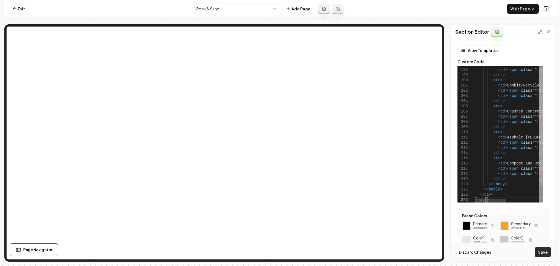
click at [543, 252] on button "Save" at bounding box center [543, 252] width 16 height 10
type textarea "**********"
click at [240, 4] on html "Computer Required This feature is only available on a computer. Please switch t…" at bounding box center [280, 133] width 560 height 266
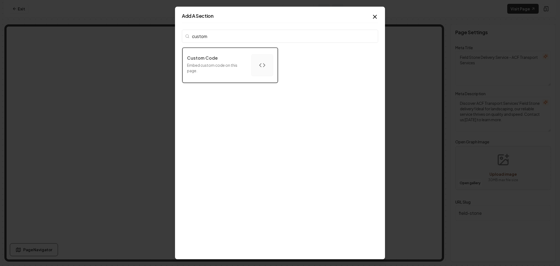
type input "custom"
click at [210, 71] on p "Embed custom code on this page." at bounding box center [217, 67] width 60 height 11
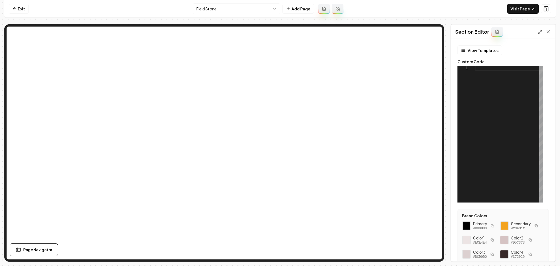
click at [523, 111] on div at bounding box center [509, 134] width 68 height 137
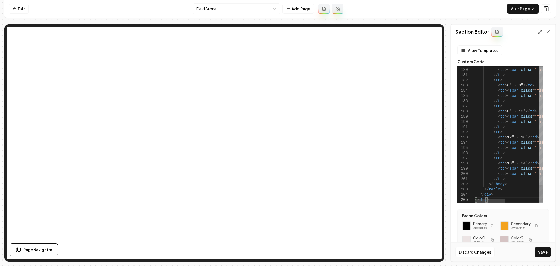
click at [549, 253] on button "Save" at bounding box center [543, 252] width 16 height 10
click at [544, 12] on button at bounding box center [546, 8] width 10 height 9
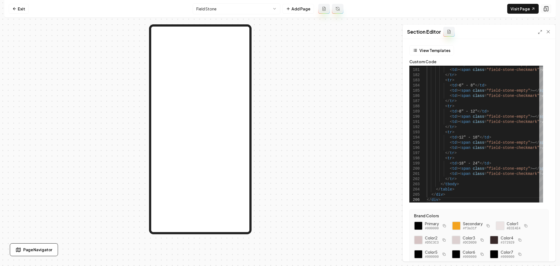
click at [545, 11] on button at bounding box center [546, 8] width 10 height 9
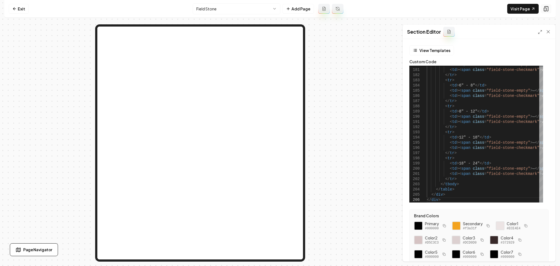
click at [545, 11] on button at bounding box center [546, 8] width 10 height 9
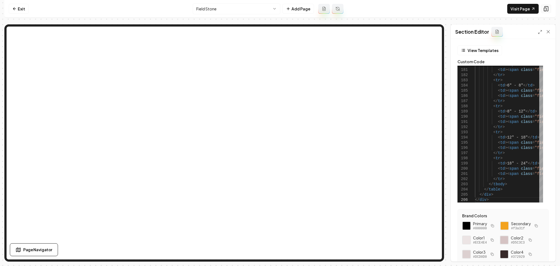
click at [545, 10] on icon at bounding box center [546, 8] width 5 height 5
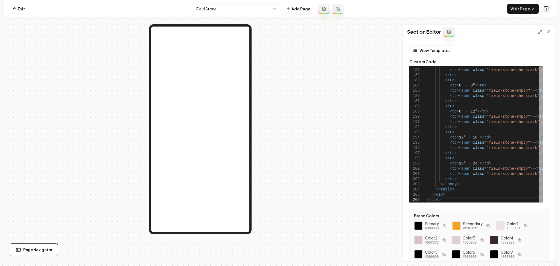
click at [545, 9] on icon at bounding box center [546, 8] width 5 height 5
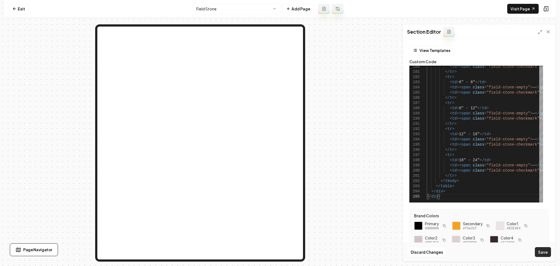
click at [542, 250] on button "Save" at bounding box center [543, 252] width 16 height 10
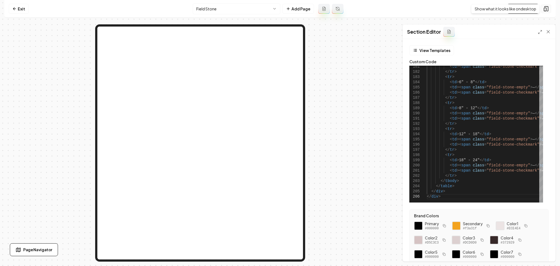
click at [548, 9] on icon at bounding box center [546, 8] width 5 height 5
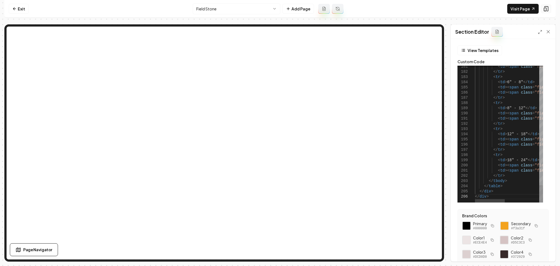
click at [547, 9] on icon at bounding box center [546, 8] width 5 height 5
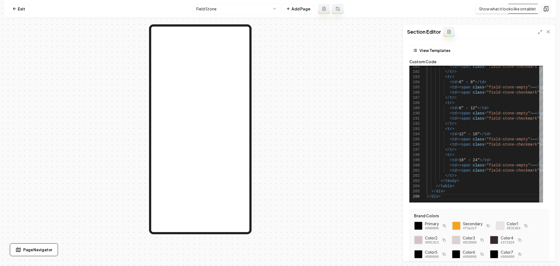
click at [545, 8] on rect at bounding box center [545, 9] width 2 height 3
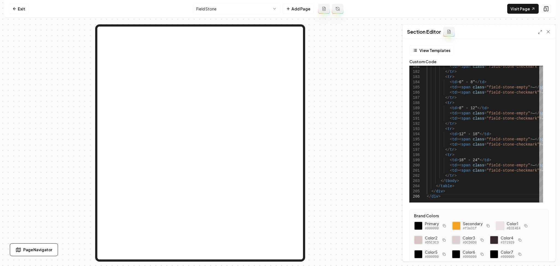
click at [546, 8] on rect at bounding box center [545, 9] width 2 height 3
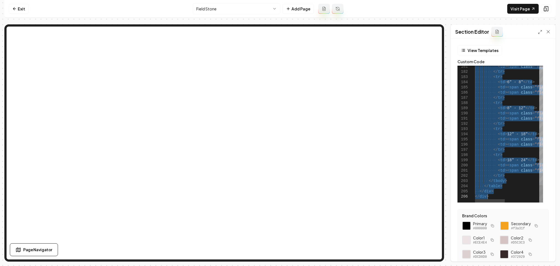
type textarea "**********"
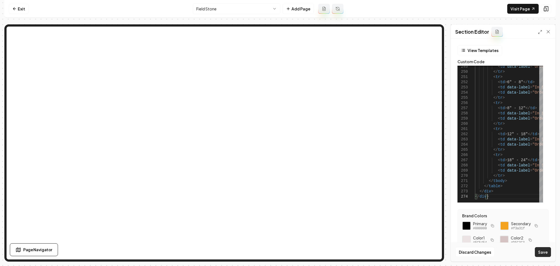
click at [541, 254] on button "Save" at bounding box center [543, 252] width 16 height 10
click at [546, 12] on button at bounding box center [546, 8] width 10 height 9
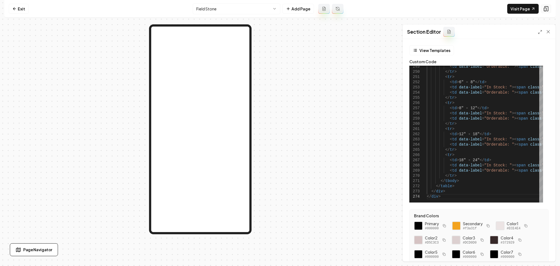
click at [546, 11] on button at bounding box center [546, 8] width 10 height 9
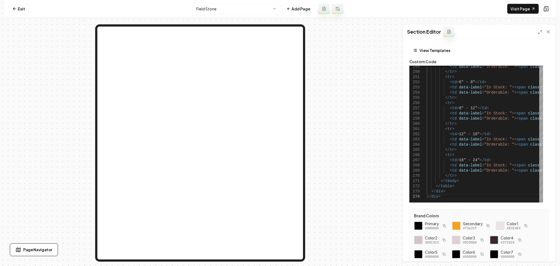
click at [546, 10] on icon at bounding box center [546, 8] width 5 height 5
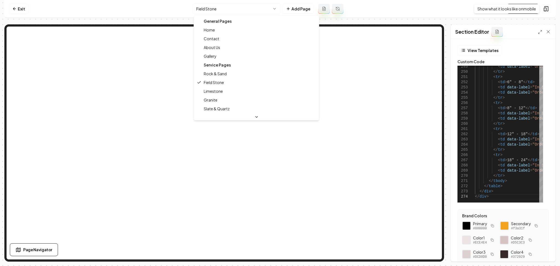
click at [208, 9] on html "Computer Required This feature is only available on a computer. Please switch t…" at bounding box center [280, 133] width 560 height 266
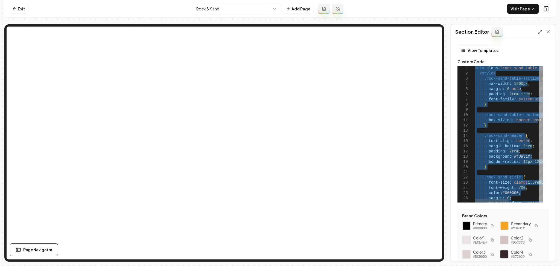
type textarea "**********"
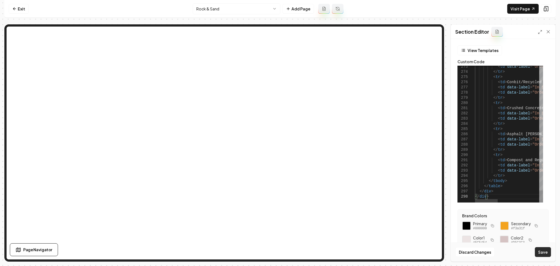
click at [542, 254] on button "Save" at bounding box center [543, 252] width 16 height 10
click at [546, 10] on rect at bounding box center [545, 9] width 2 height 3
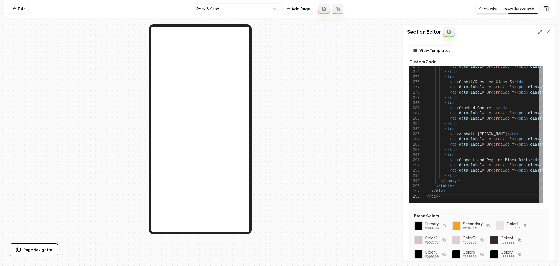
click at [549, 7] on button at bounding box center [546, 8] width 10 height 9
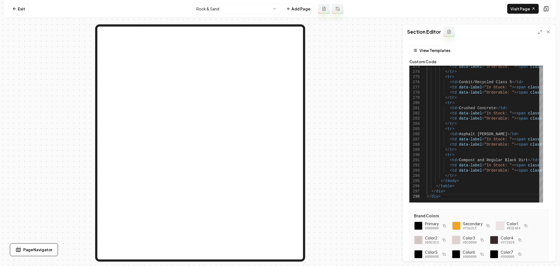
click at [549, 7] on button at bounding box center [546, 8] width 10 height 9
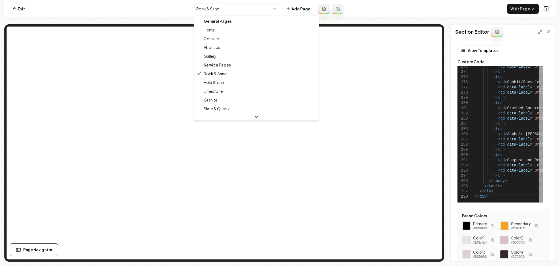
click at [226, 14] on html "Computer Required This feature is only available on a computer. Please switch t…" at bounding box center [280, 133] width 560 height 266
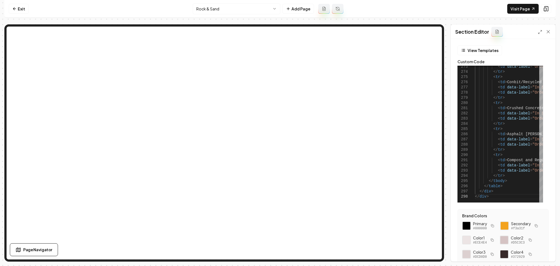
click at [262, 2] on nav "Exit Rock & Sand Add Page Visit Page" at bounding box center [280, 9] width 552 height 18
click at [260, 8] on html "Computer Required This feature is only available on a computer. Please switch t…" at bounding box center [280, 133] width 560 height 266
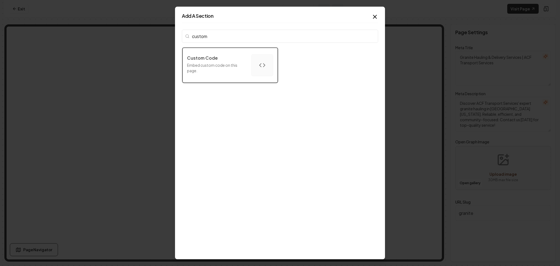
type input "custom"
click at [216, 61] on p "Custom Code" at bounding box center [202, 58] width 31 height 7
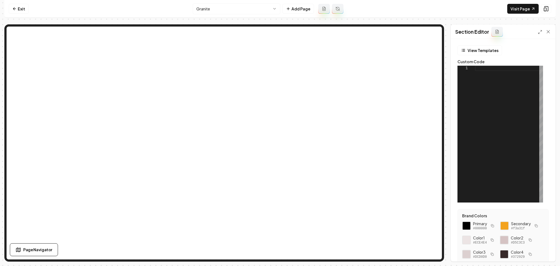
click at [476, 117] on div at bounding box center [509, 134] width 68 height 137
type textarea "******** ******** ******"
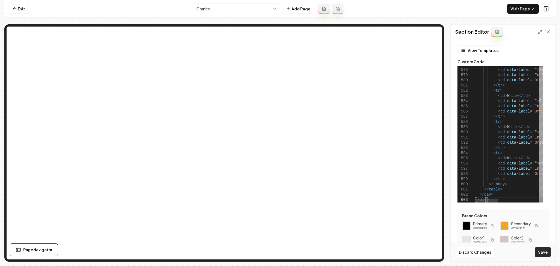
click at [540, 252] on button "Save" at bounding box center [543, 252] width 16 height 10
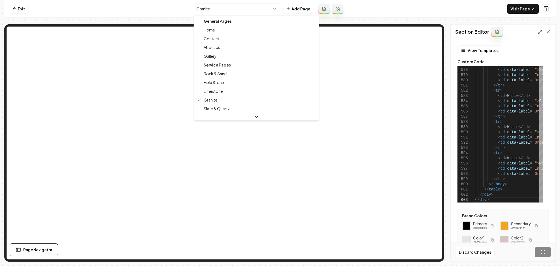
click at [196, 11] on html "Computer Required This feature is only available on a computer. Please switch t…" at bounding box center [280, 133] width 560 height 266
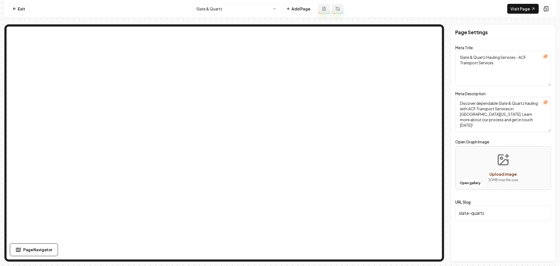
click at [223, 8] on html "Computer Required This feature is only available on a computer. Please switch t…" at bounding box center [280, 133] width 560 height 266
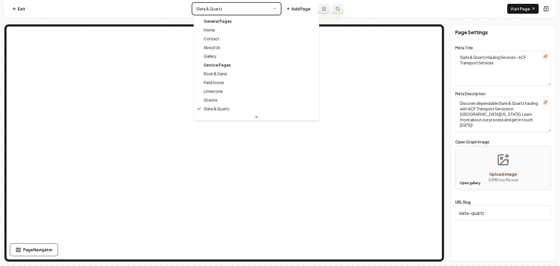
type textarea "Granite Hauling & Delivery Services | ACF Transport Services"
type textarea "Discover ACF Transport Services' expert granite hauling in Central Minnesota. R…"
type input "granite"
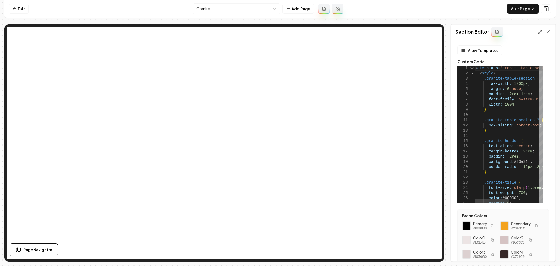
click at [471, 118] on div "11" at bounding box center [467, 120] width 18 height 5
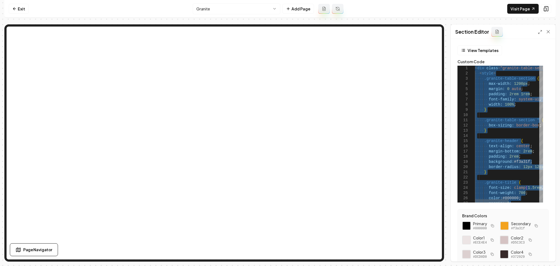
type textarea "******** ******** ******"
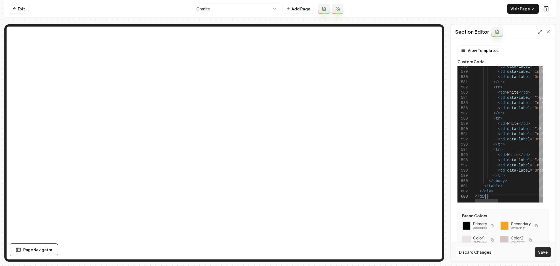
click at [536, 255] on button "Save" at bounding box center [543, 252] width 16 height 10
click at [544, 10] on icon at bounding box center [546, 8] width 5 height 5
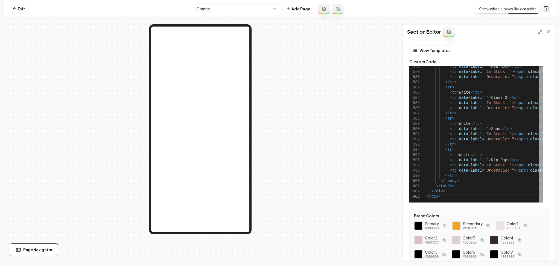
click at [550, 7] on button at bounding box center [546, 8] width 10 height 9
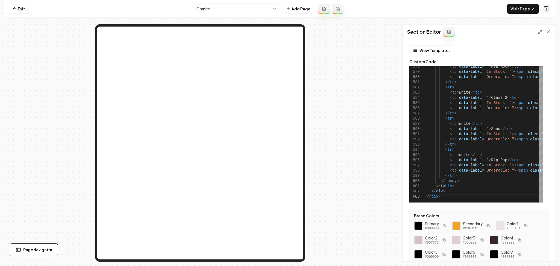
click at [550, 8] on button at bounding box center [546, 8] width 10 height 9
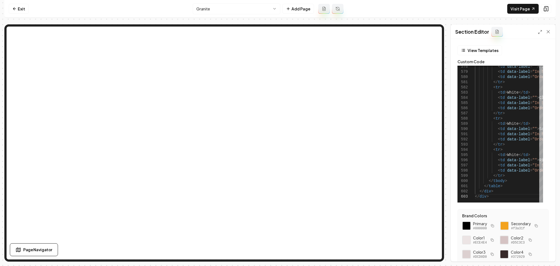
click at [246, 11] on html "Computer Required This feature is only available on a computer. Please switch t…" at bounding box center [280, 133] width 560 height 266
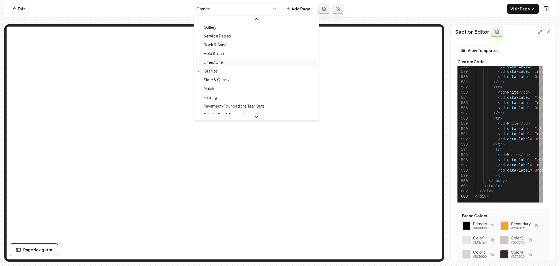
scroll to position [36, 0]
click at [239, 8] on html "Computer Required This feature is only available on a computer. Please switch t…" at bounding box center [280, 133] width 560 height 266
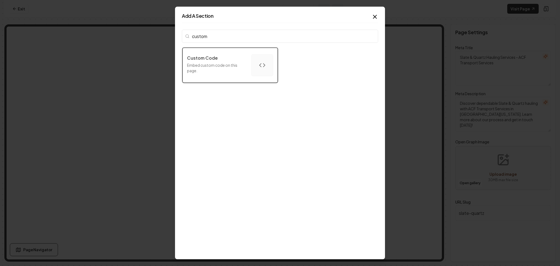
type input "custom"
click at [221, 70] on p "Embed custom code on this page." at bounding box center [217, 67] width 60 height 11
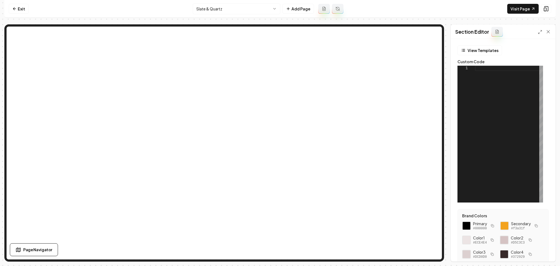
click at [505, 94] on div at bounding box center [509, 134] width 68 height 137
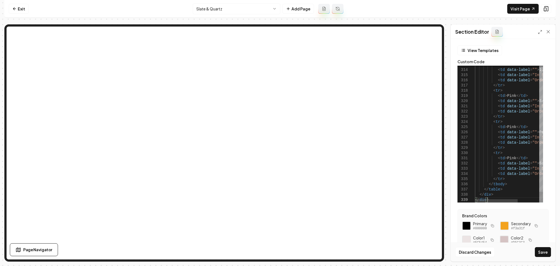
type textarea "**********"
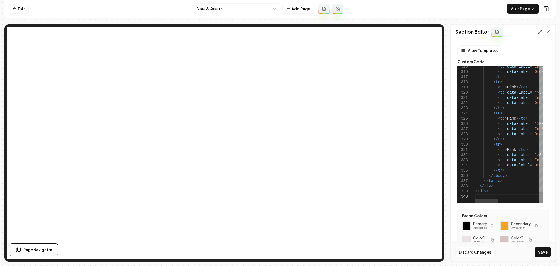
scroll to position [5, 0]
type textarea "**********"
click at [543, 257] on button "Save" at bounding box center [543, 252] width 16 height 10
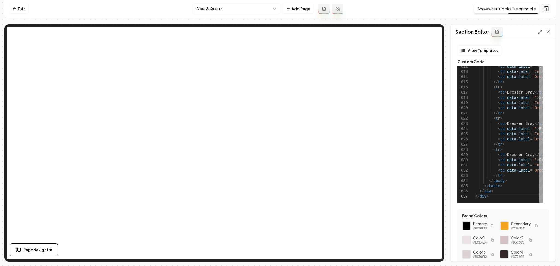
click at [549, 8] on button at bounding box center [546, 8] width 10 height 9
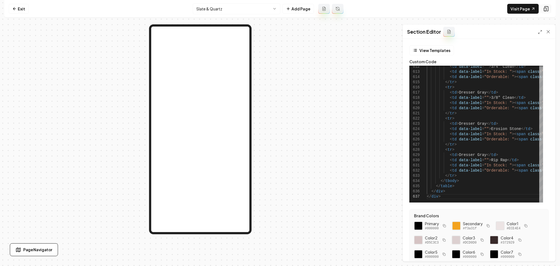
click at [549, 8] on button at bounding box center [546, 8] width 10 height 9
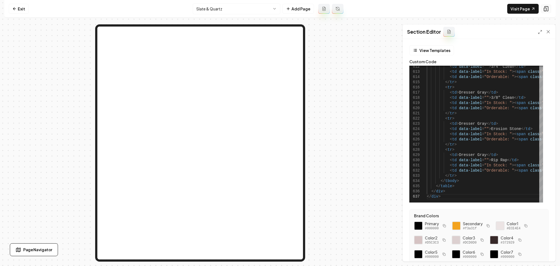
click at [549, 8] on button at bounding box center [546, 8] width 10 height 9
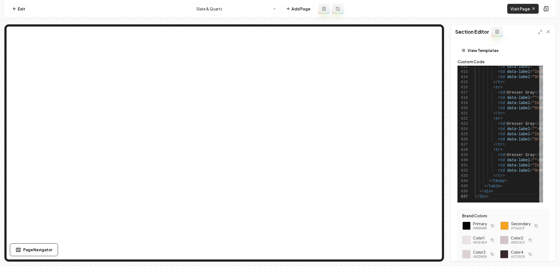
click at [536, 9] on link "Visit Page" at bounding box center [523, 9] width 31 height 10
click at [19, 7] on link "Exit" at bounding box center [19, 9] width 20 height 10
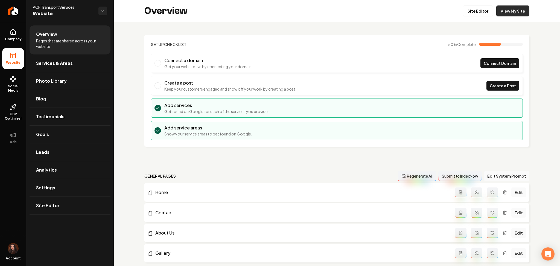
click at [514, 13] on link "View My Site" at bounding box center [513, 10] width 33 height 11
click at [48, 213] on link "Site Editor" at bounding box center [70, 206] width 81 height 18
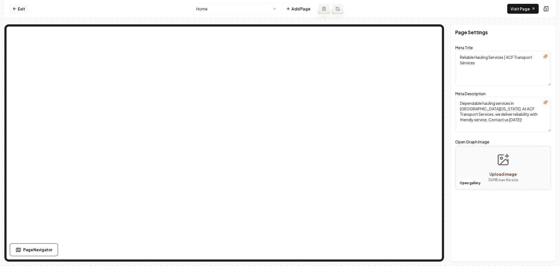
click at [20, 5] on link "Exit" at bounding box center [19, 9] width 20 height 10
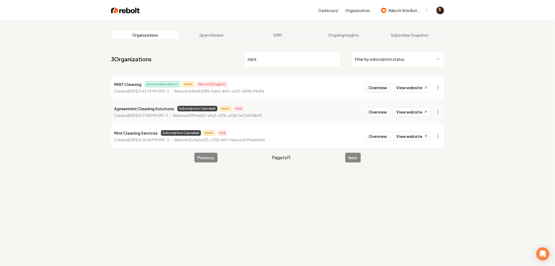
type input "mint"
click at [388, 90] on button "Overview" at bounding box center [378, 88] width 24 height 10
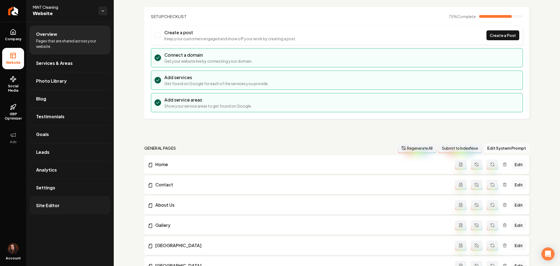
scroll to position [36, 0]
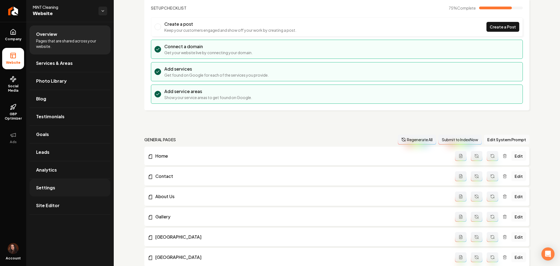
click at [76, 195] on link "Settings" at bounding box center [70, 188] width 81 height 18
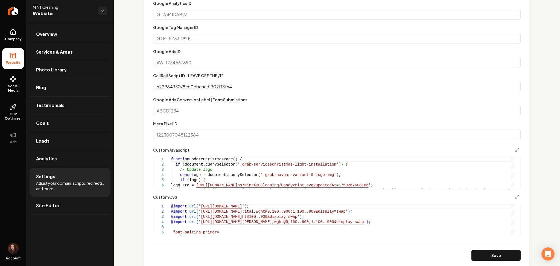
scroll to position [292, 0]
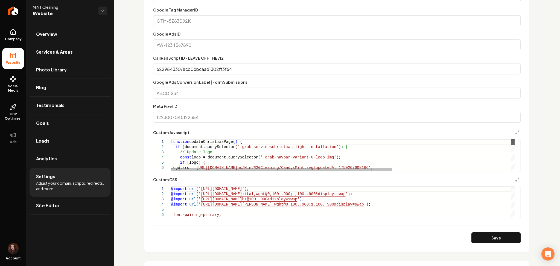
click at [513, 139] on div "Main content area" at bounding box center [513, 155] width 4 height 32
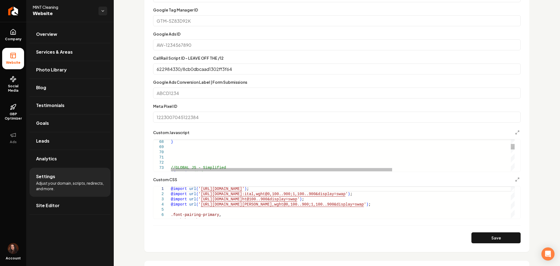
scroll to position [0, 212]
drag, startPoint x: 177, startPoint y: 165, endPoint x: 173, endPoint y: 166, distance: 4.2
drag, startPoint x: 175, startPoint y: 167, endPoint x: 171, endPoint y: 167, distance: 4.4
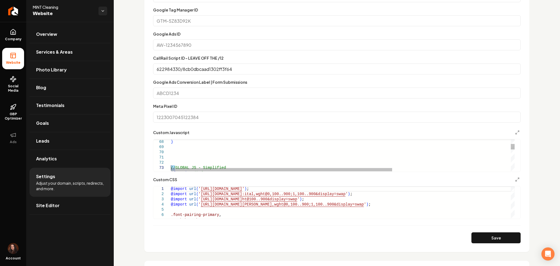
type textarea "**********"
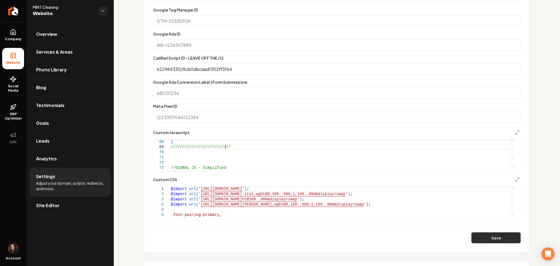
click at [472, 237] on button "Save" at bounding box center [496, 237] width 49 height 11
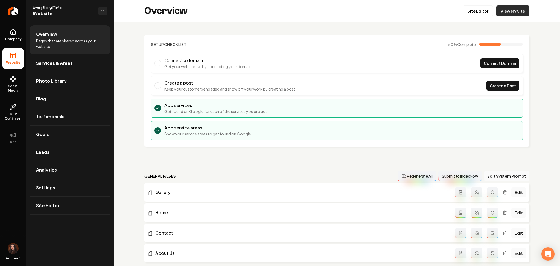
click at [504, 11] on link "View My Site" at bounding box center [513, 10] width 33 height 11
